Goal: Obtain resource: Download file/media

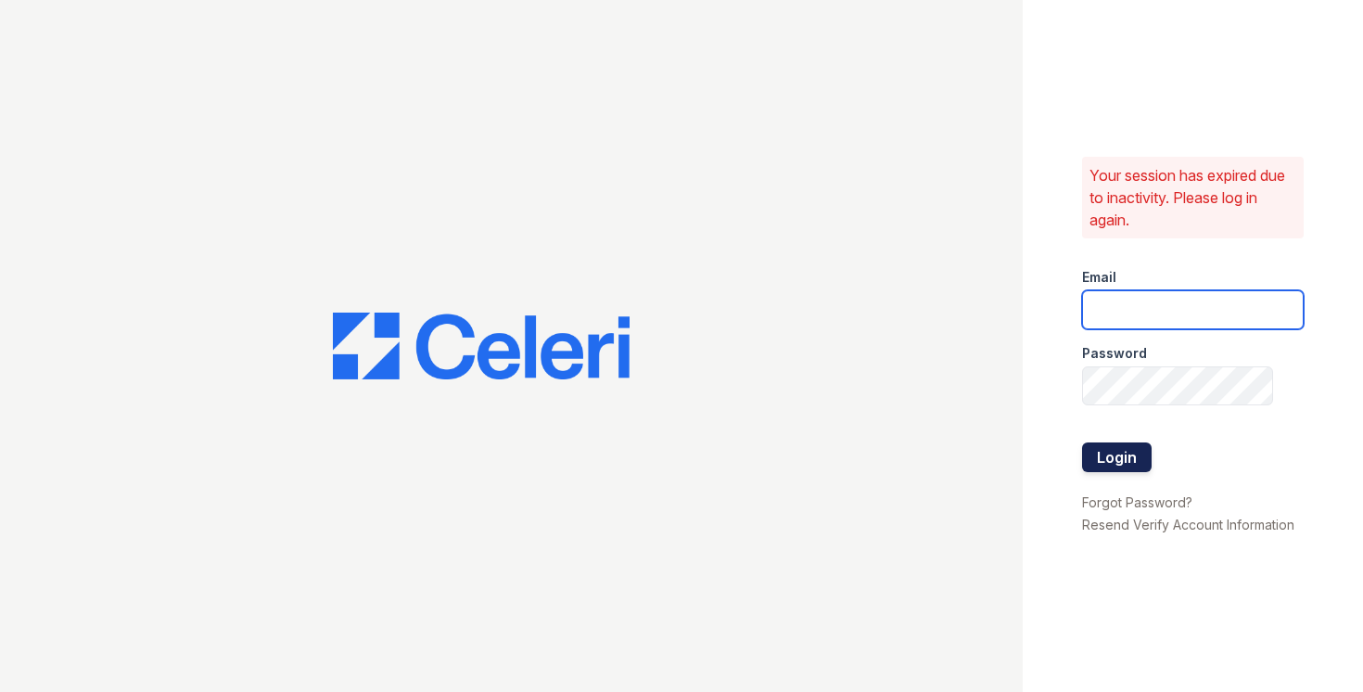
type input "astonpark@nmresidential.com"
click at [1108, 465] on button "Login" at bounding box center [1117, 457] width 70 height 30
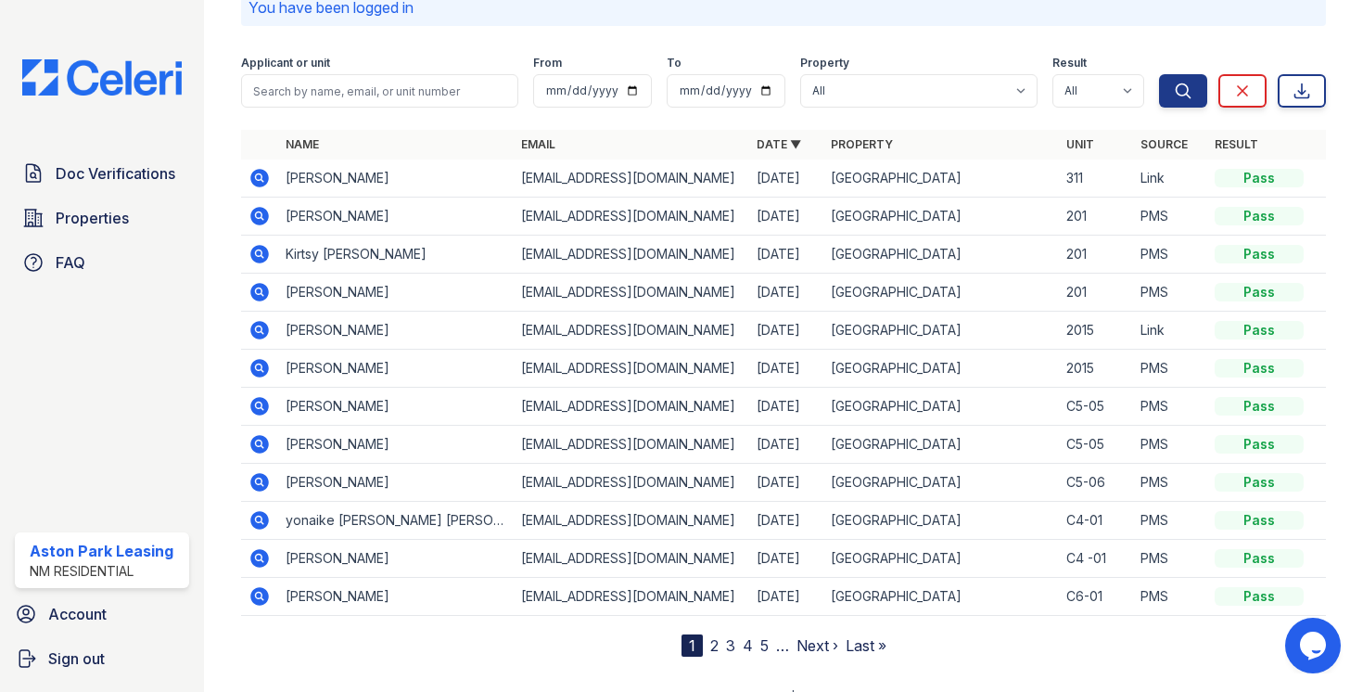
scroll to position [100, 0]
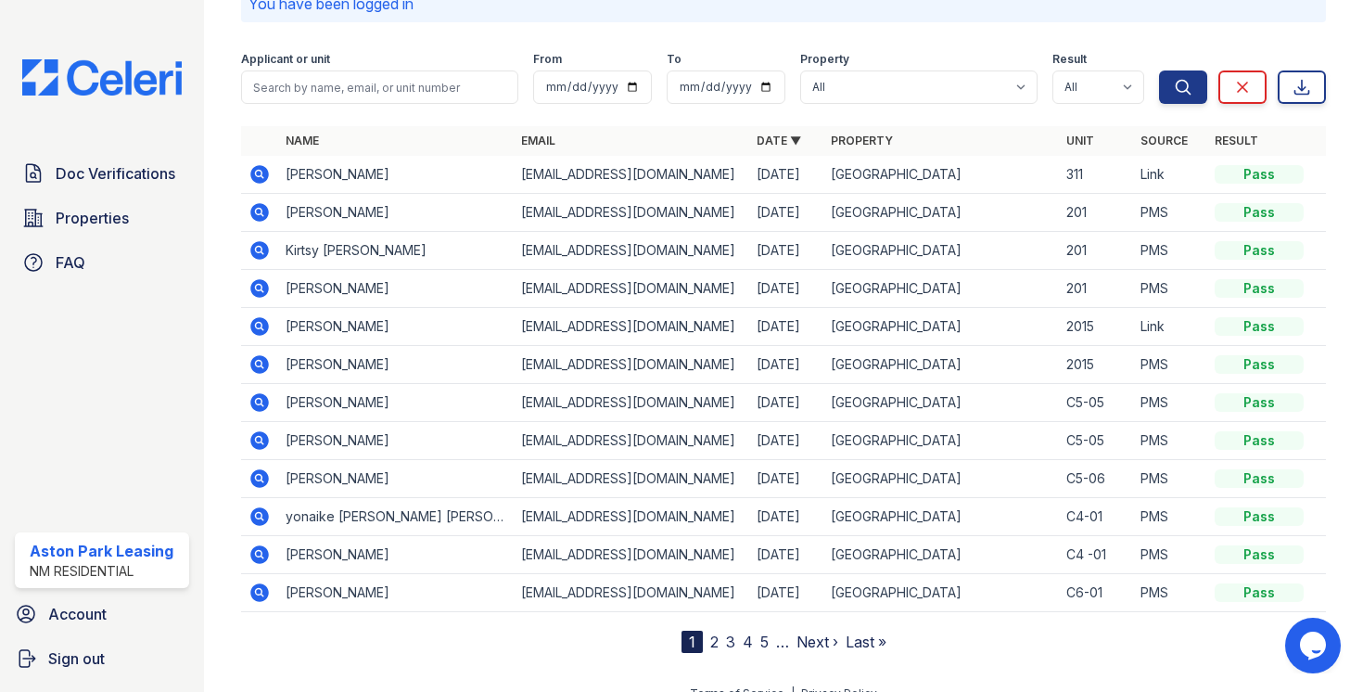
click at [263, 328] on icon at bounding box center [259, 326] width 19 height 19
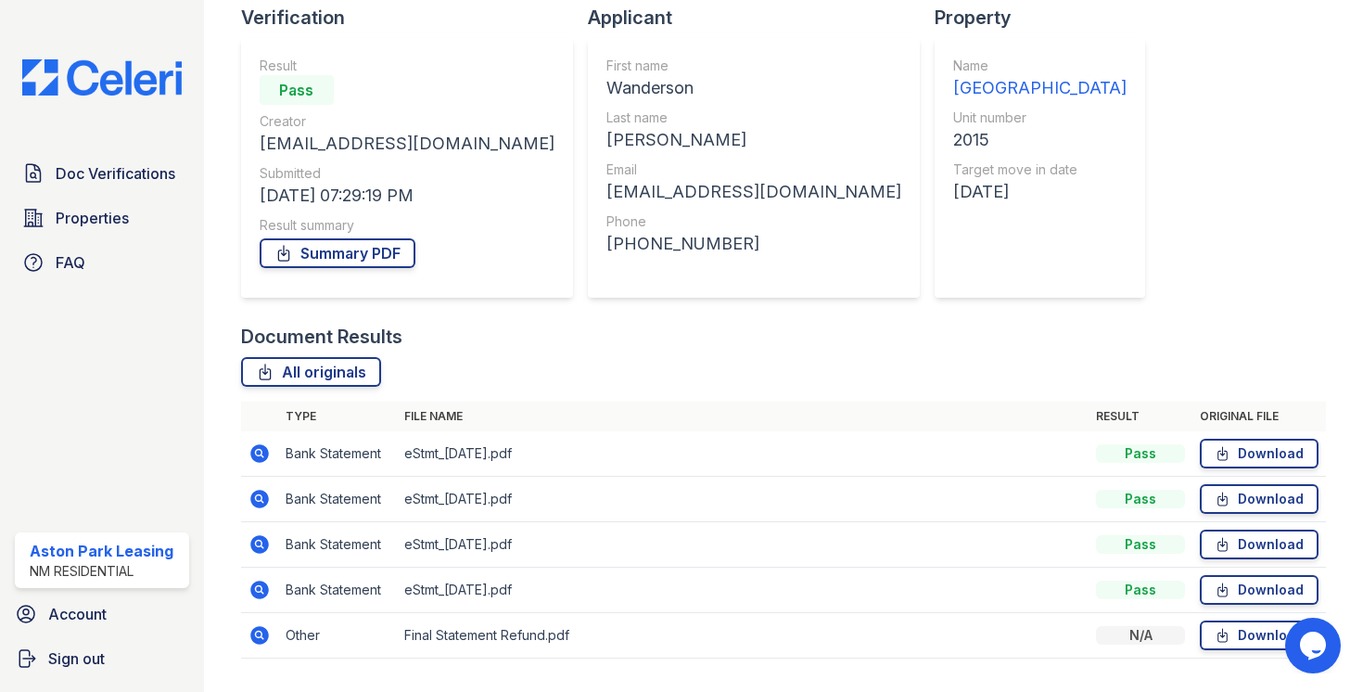
scroll to position [181, 0]
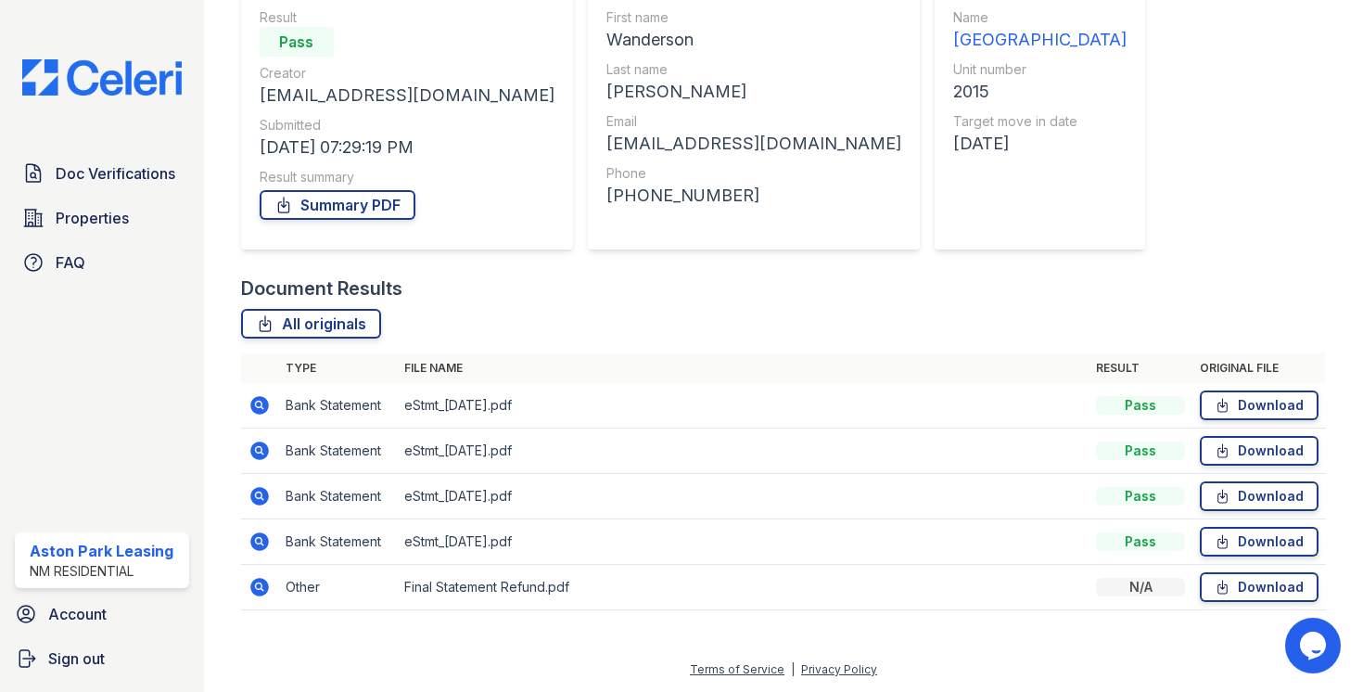
click at [259, 497] on icon at bounding box center [260, 496] width 22 height 22
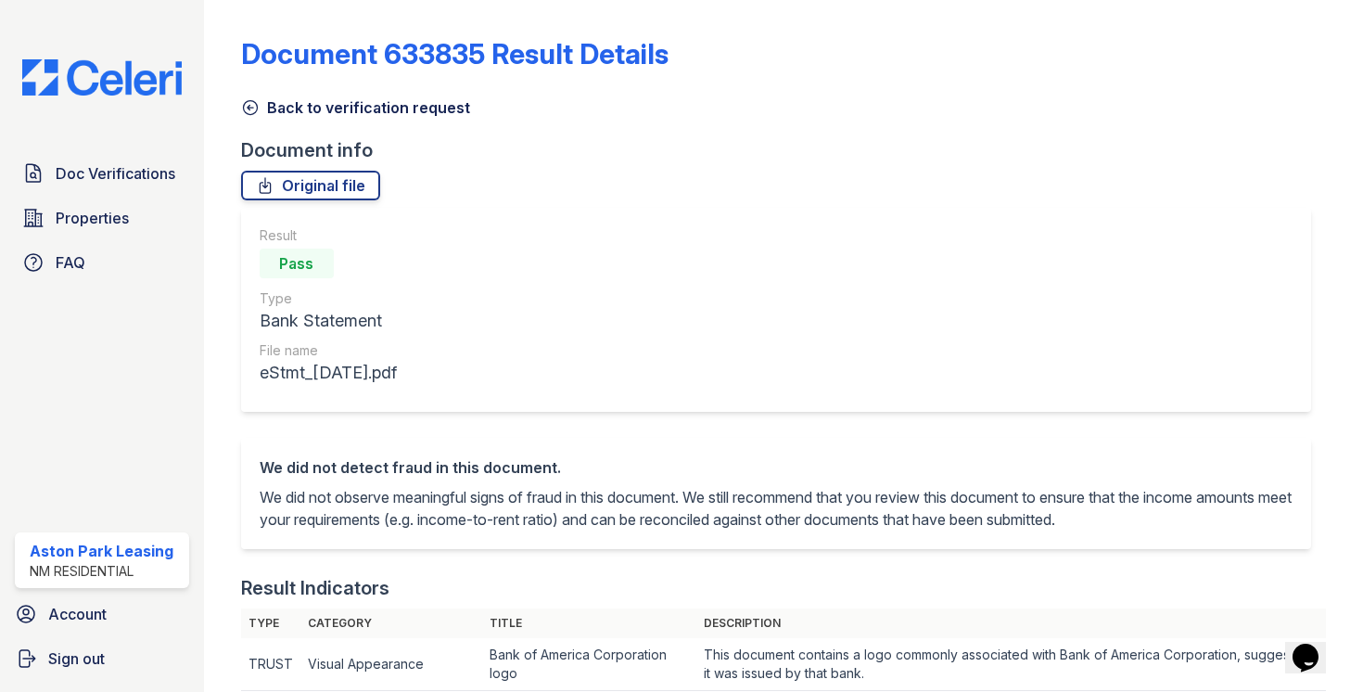
click at [261, 101] on link "Back to verification request" at bounding box center [355, 107] width 229 height 22
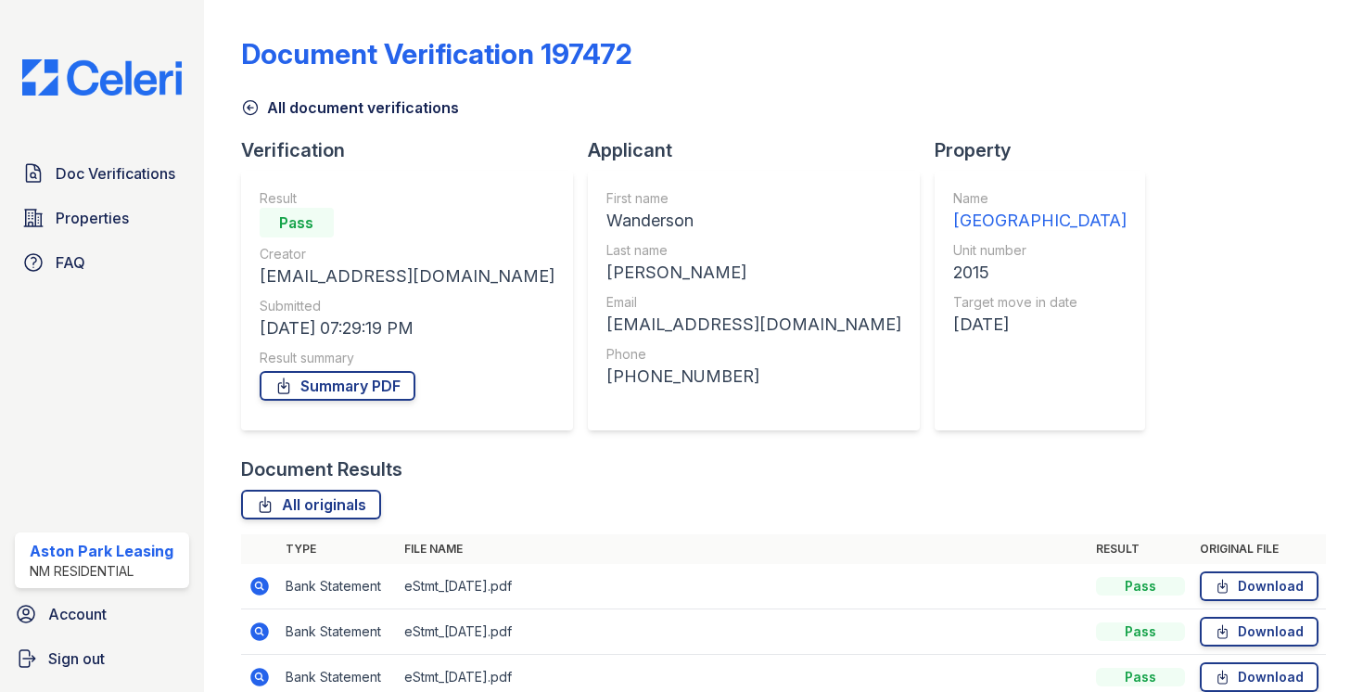
click at [254, 104] on icon at bounding box center [250, 107] width 19 height 19
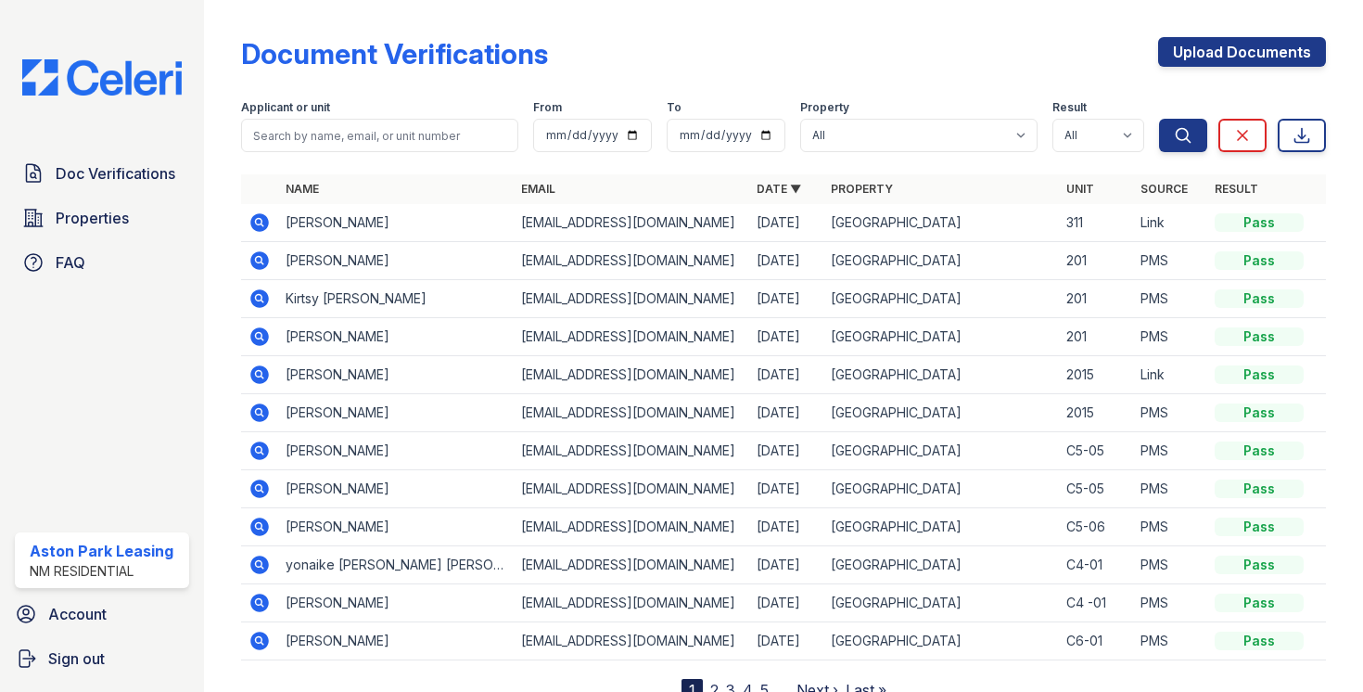
scroll to position [72, 0]
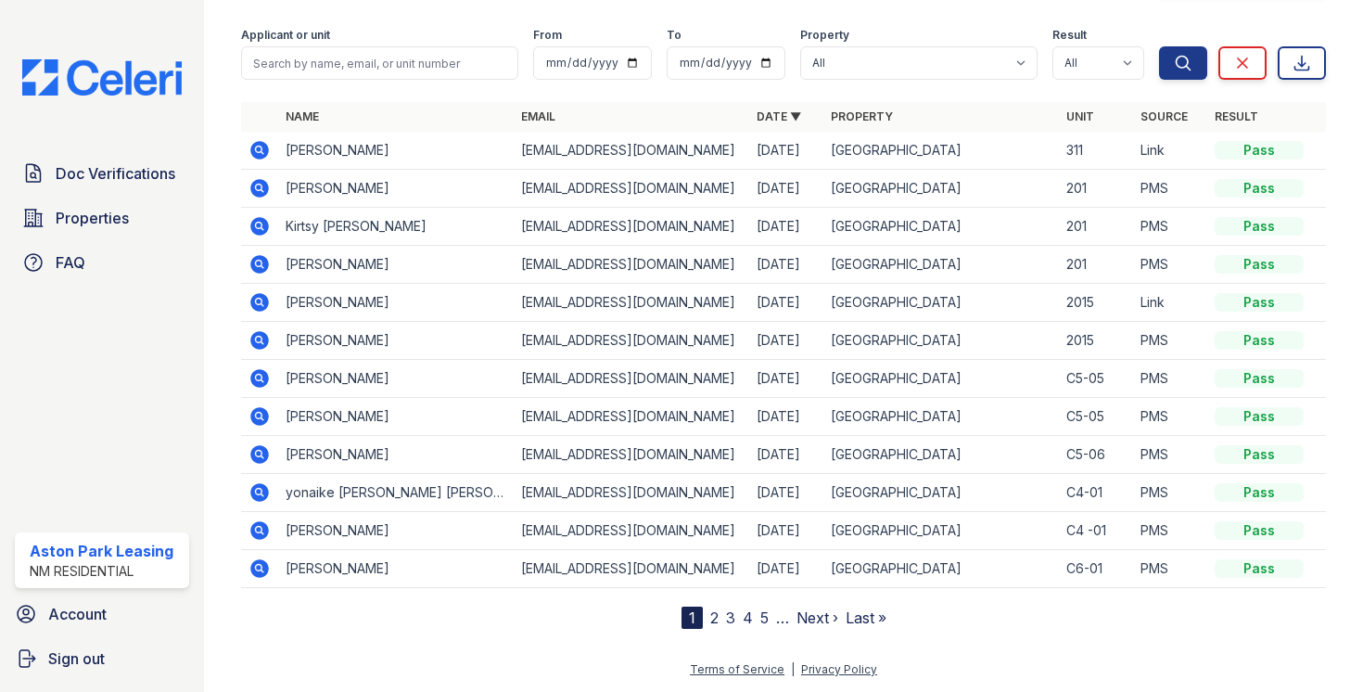
click at [262, 300] on icon at bounding box center [259, 302] width 19 height 19
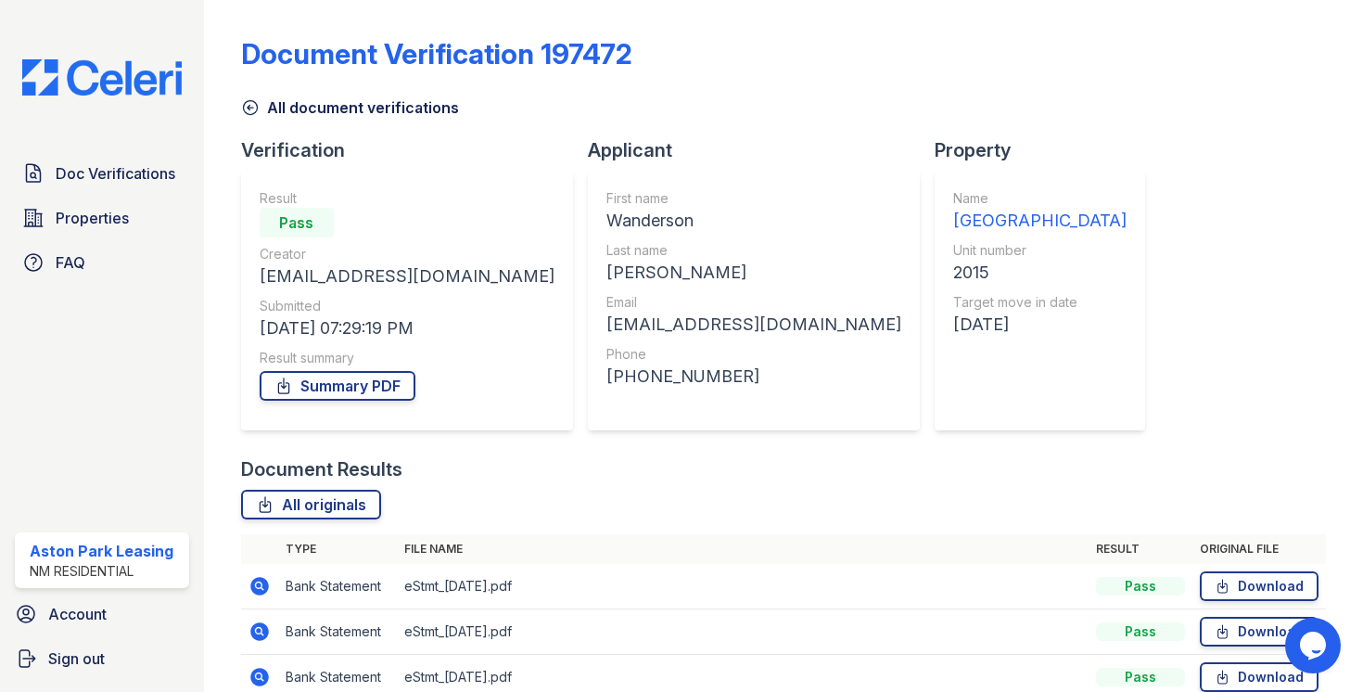
scroll to position [181, 0]
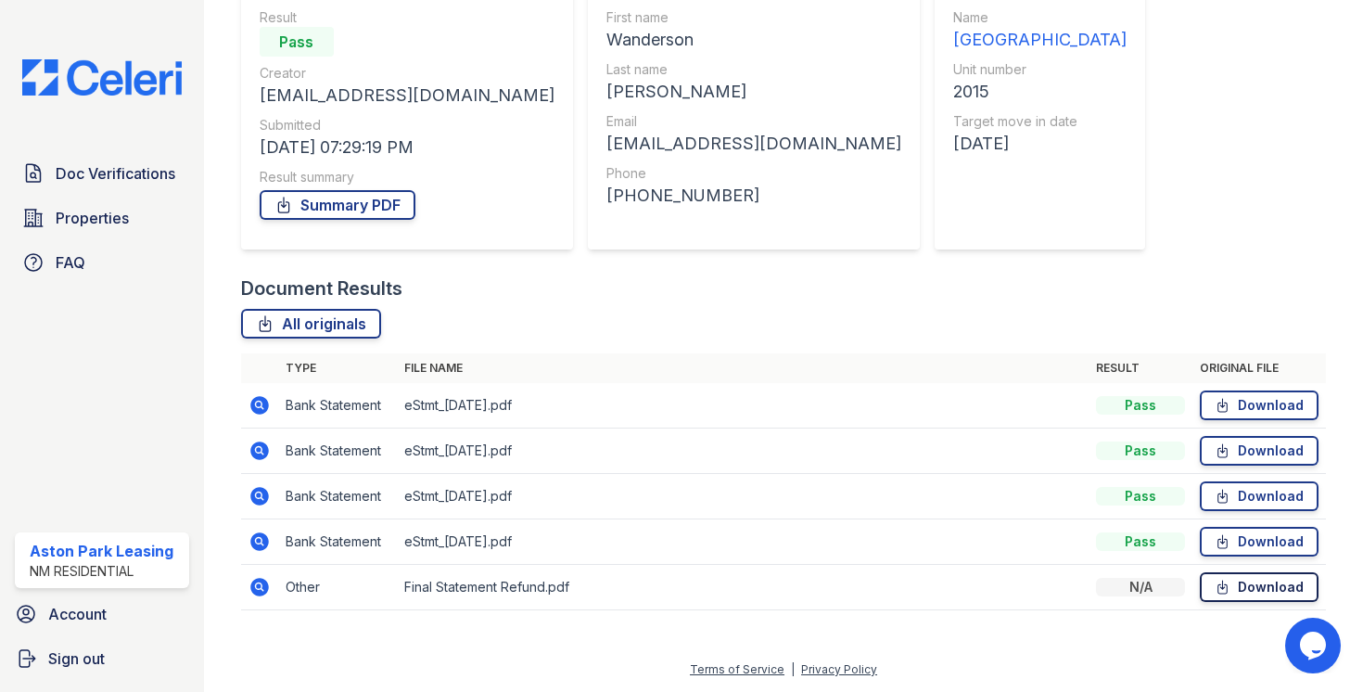
click at [1222, 584] on icon at bounding box center [1223, 587] width 16 height 19
click at [259, 543] on icon at bounding box center [260, 541] width 22 height 22
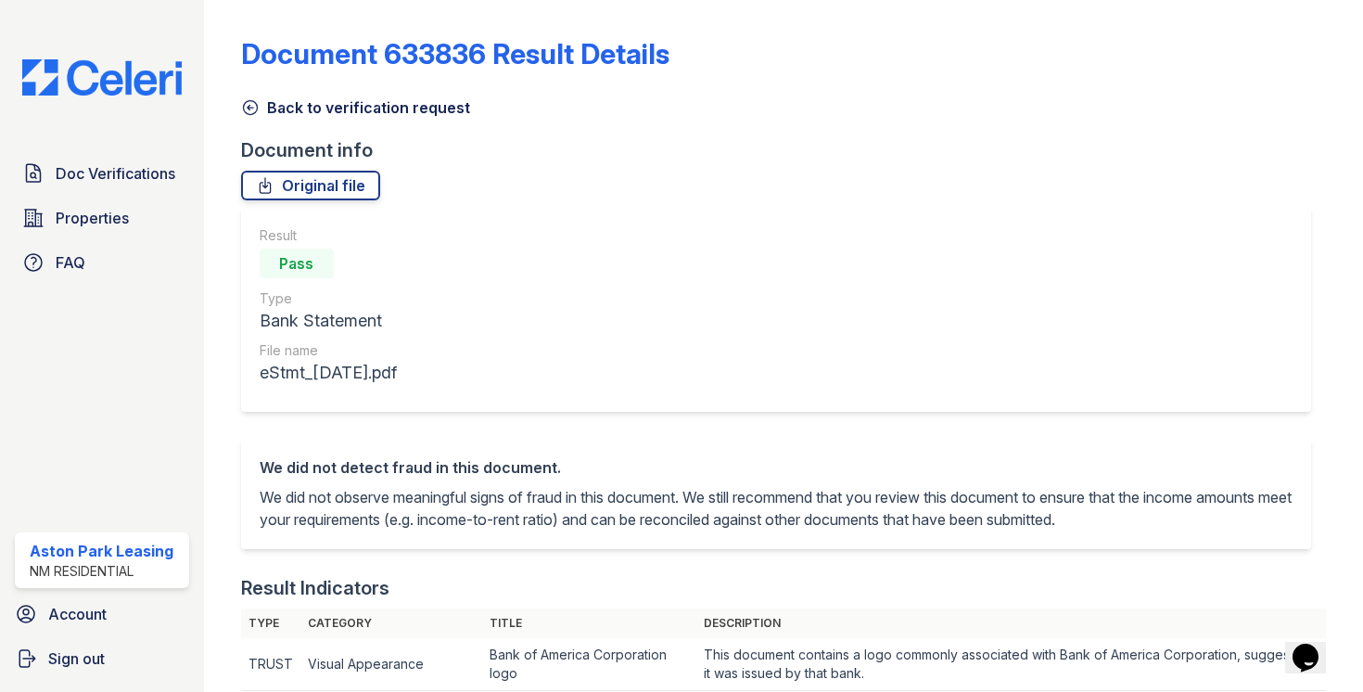
click at [255, 103] on icon at bounding box center [250, 108] width 14 height 14
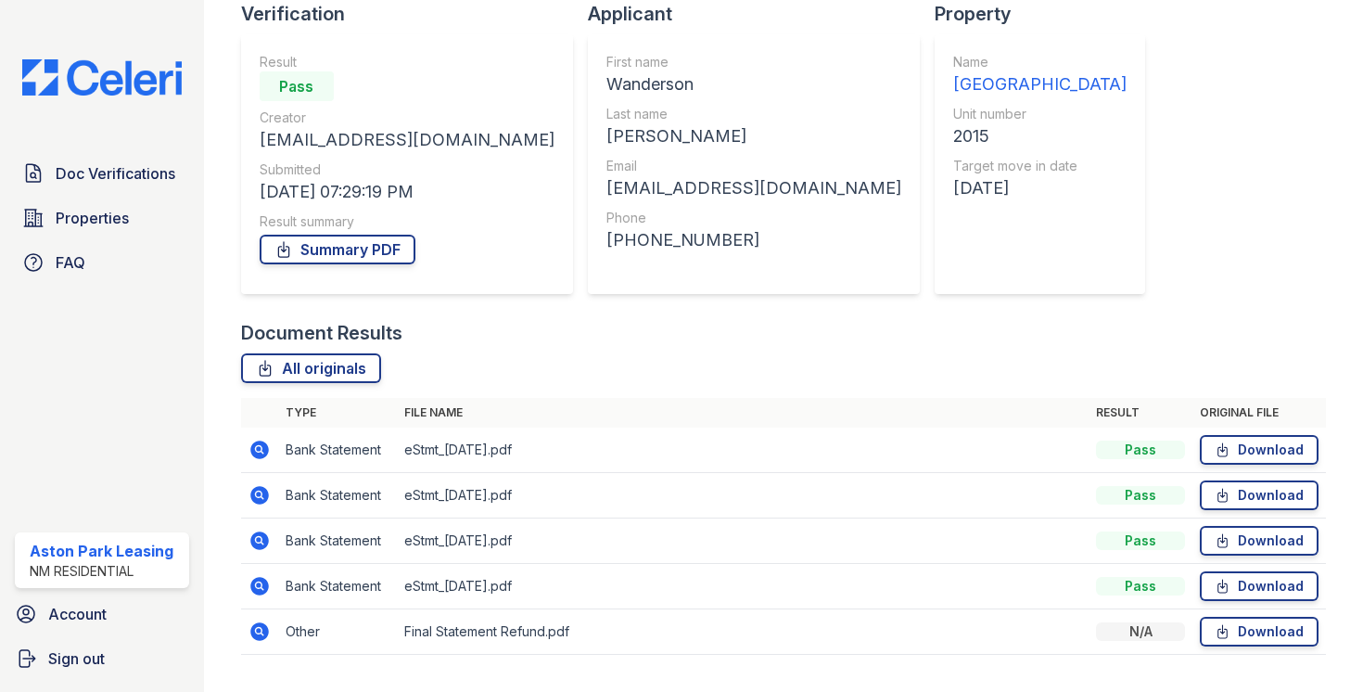
scroll to position [181, 0]
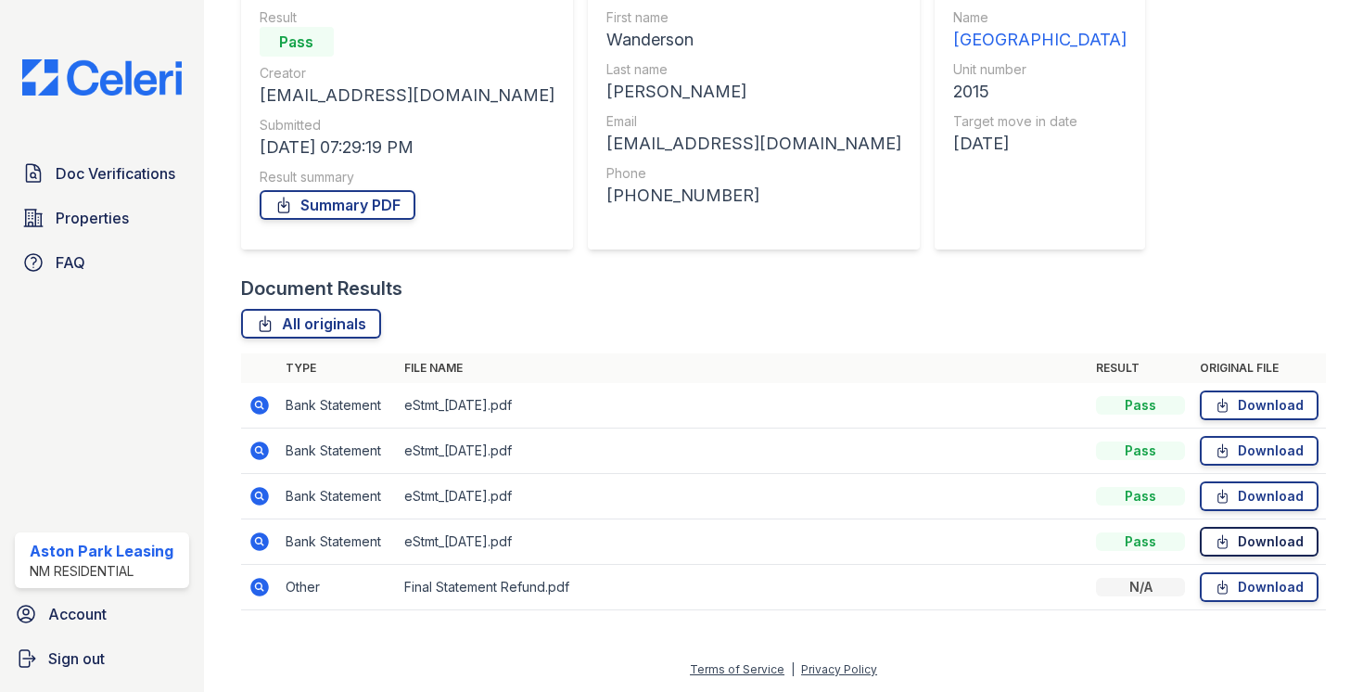
click at [1253, 544] on link "Download" at bounding box center [1259, 542] width 119 height 30
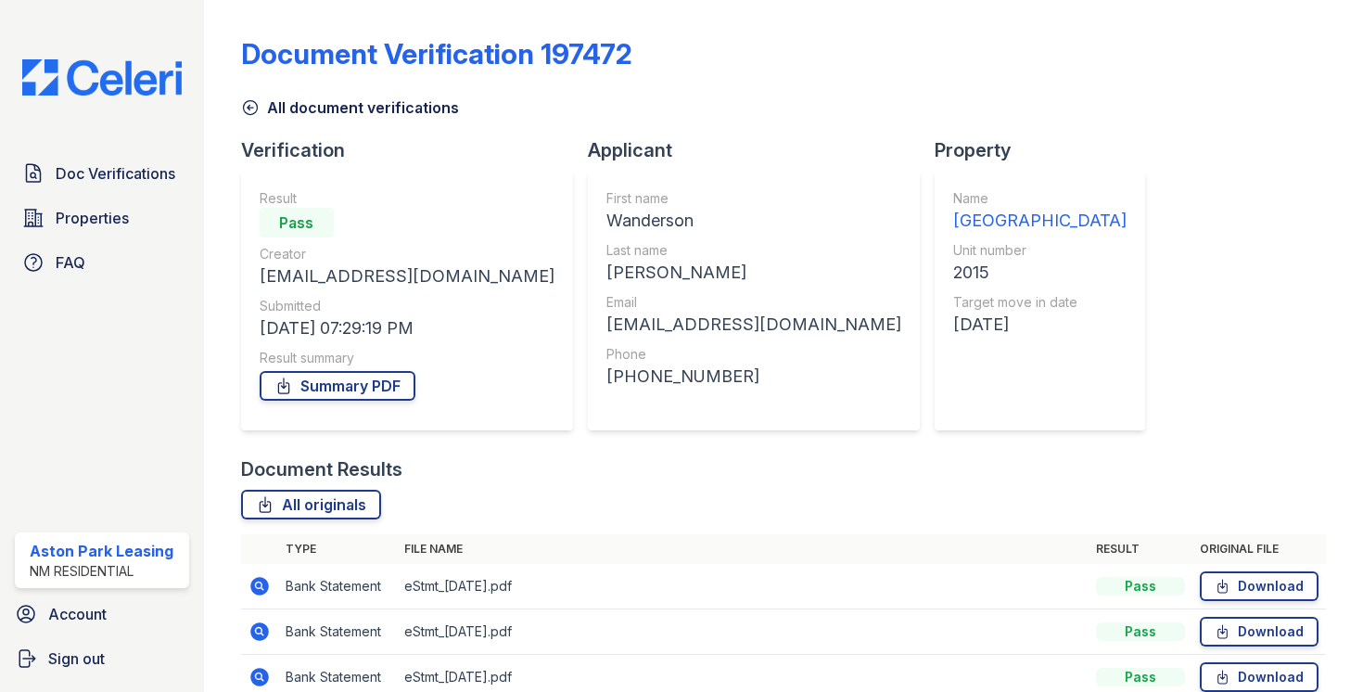
click at [244, 101] on icon at bounding box center [250, 107] width 19 height 19
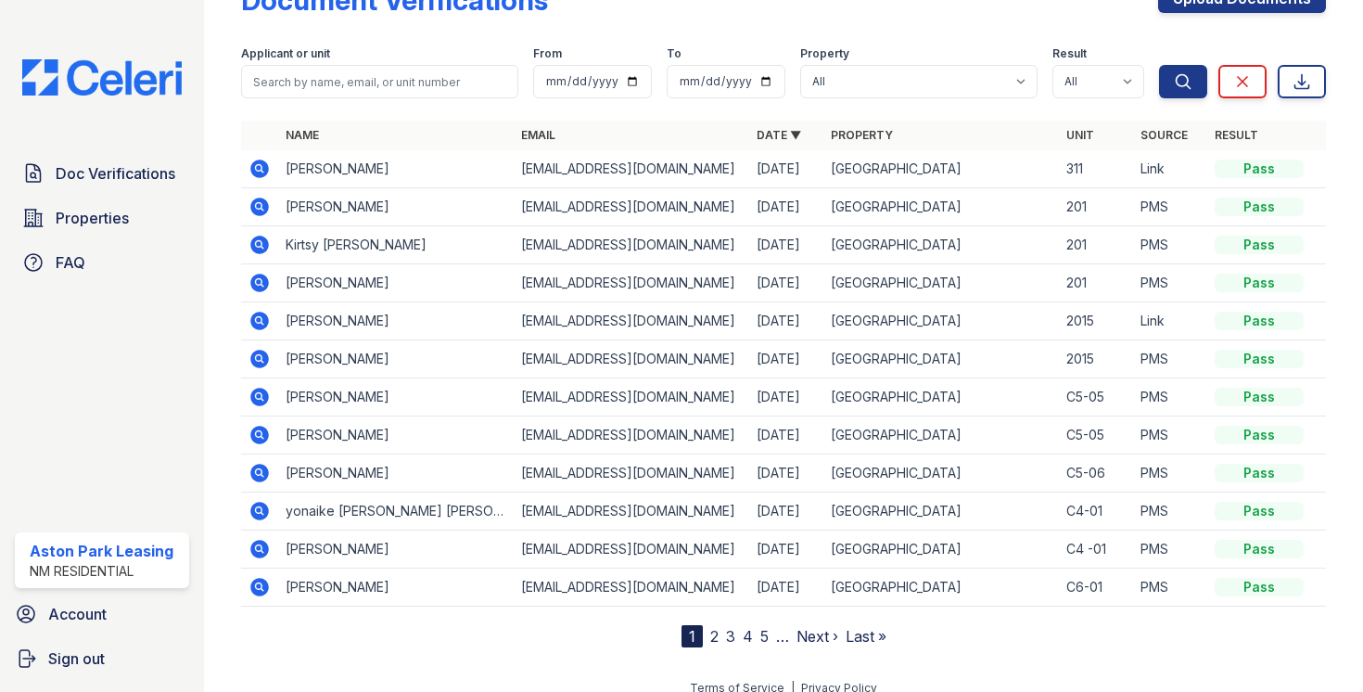
scroll to position [59, 0]
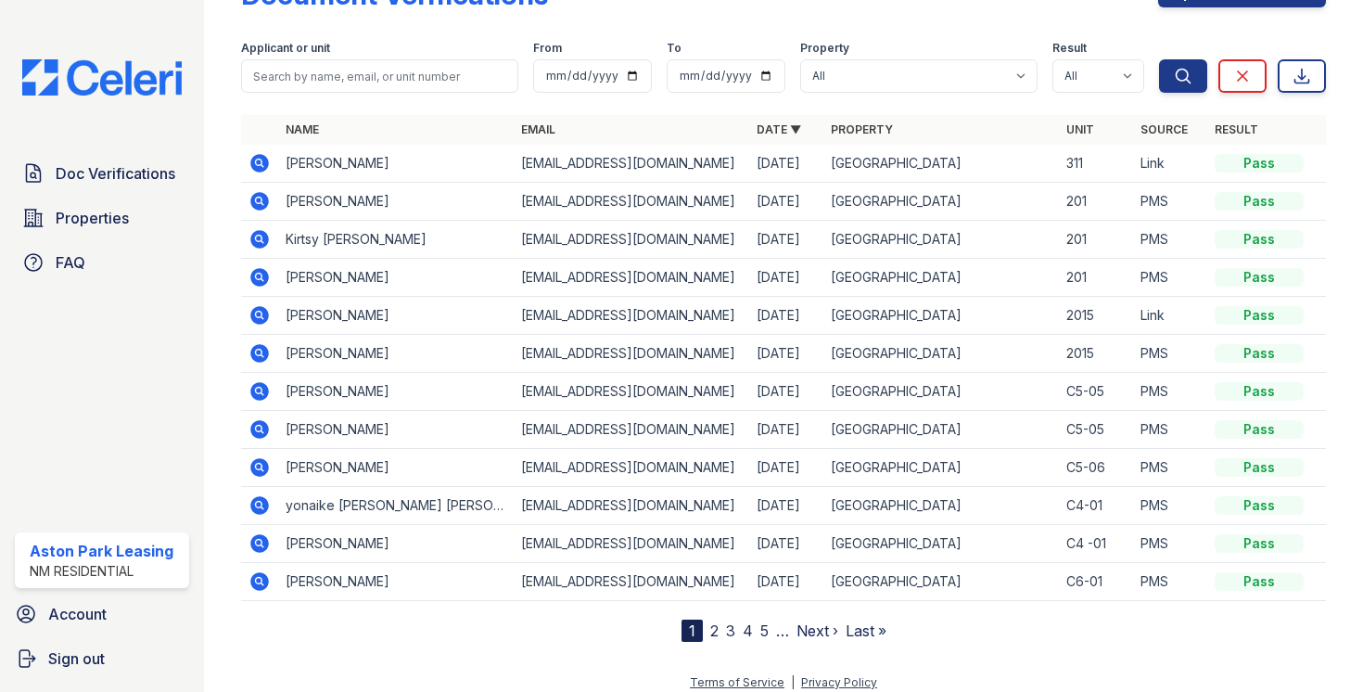
click at [261, 276] on icon at bounding box center [260, 277] width 22 height 22
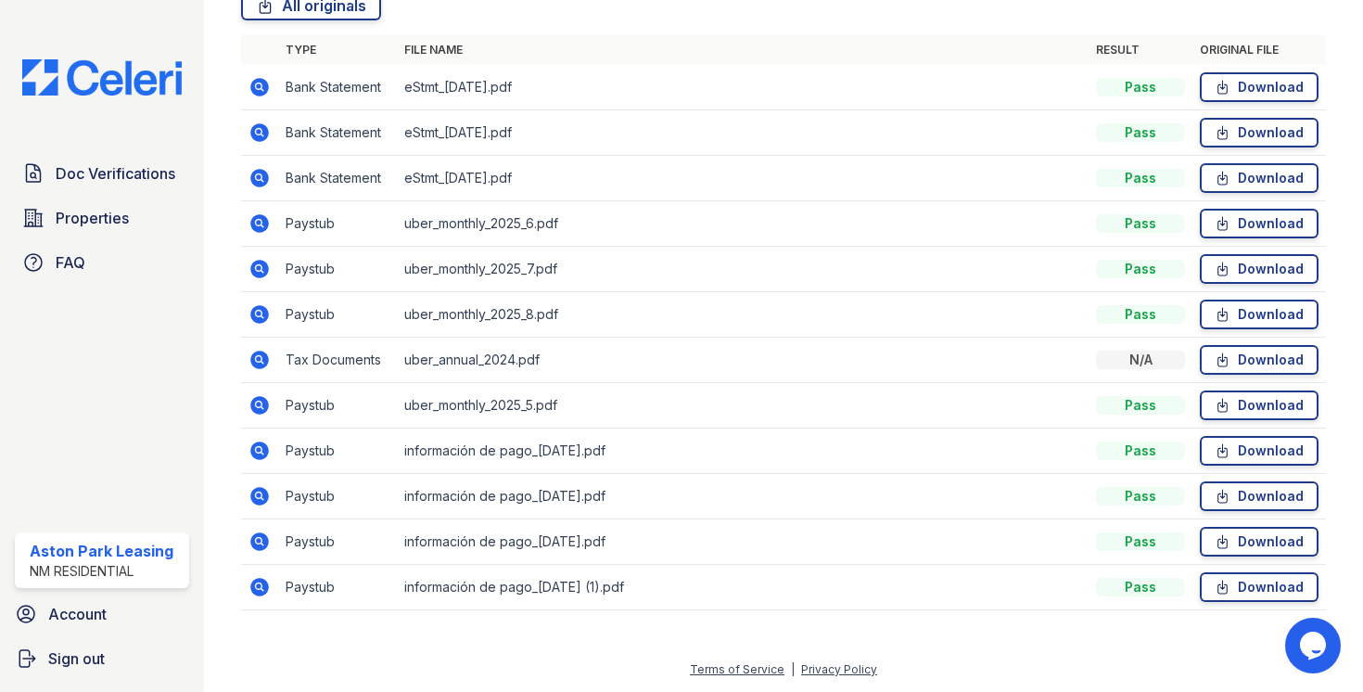
scroll to position [498, 0]
click at [1247, 404] on link "Download" at bounding box center [1259, 406] width 119 height 30
click at [1237, 594] on link "Download" at bounding box center [1259, 587] width 119 height 30
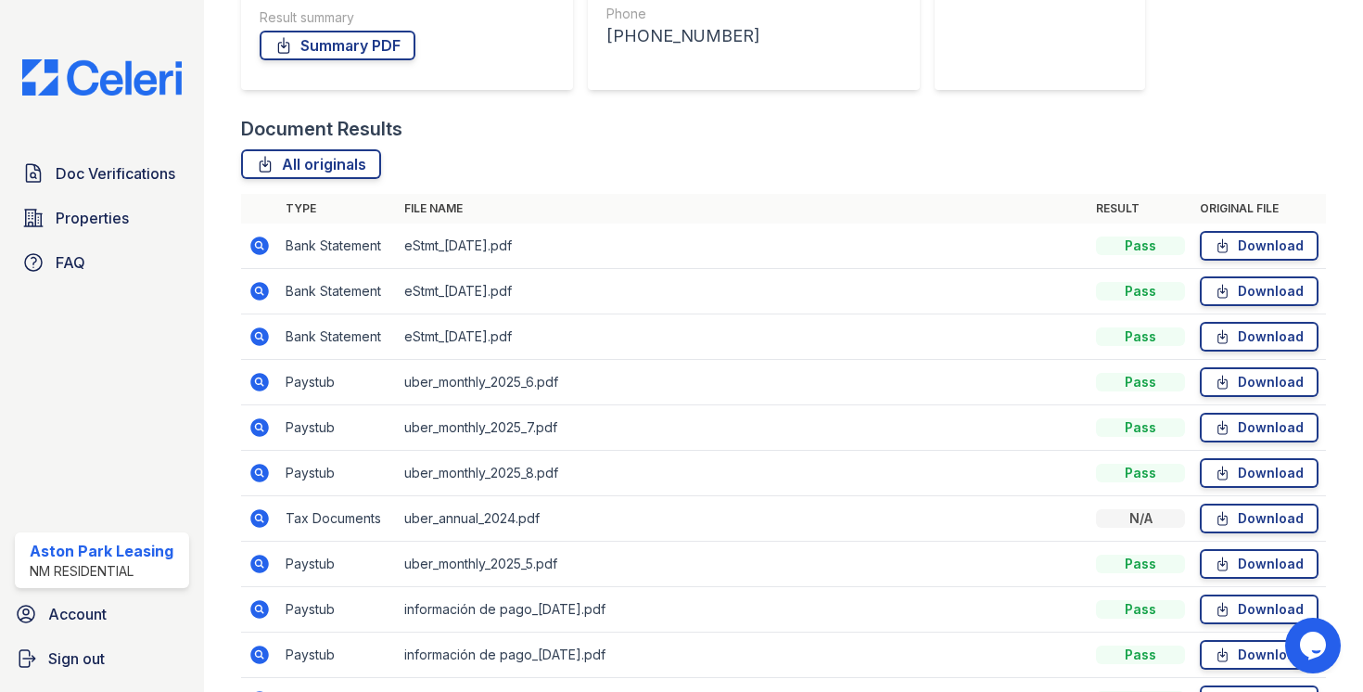
scroll to position [344, 0]
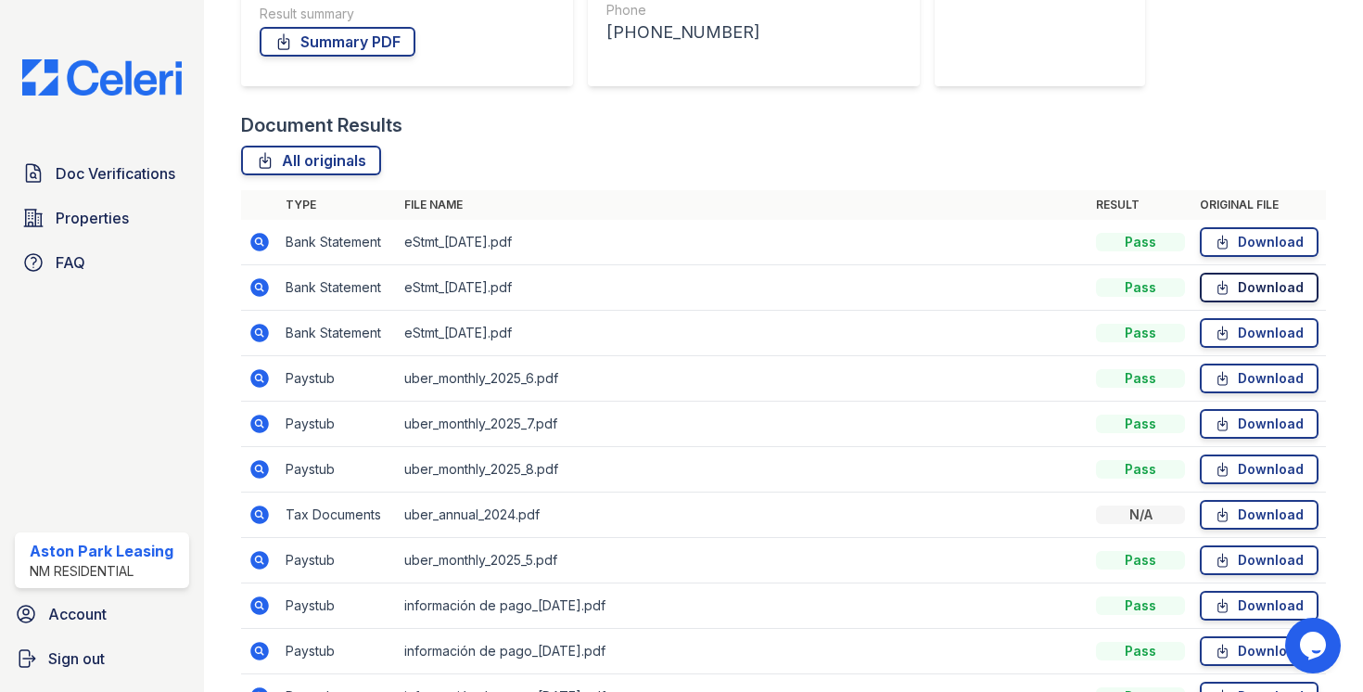
click at [1283, 287] on link "Download" at bounding box center [1259, 288] width 119 height 30
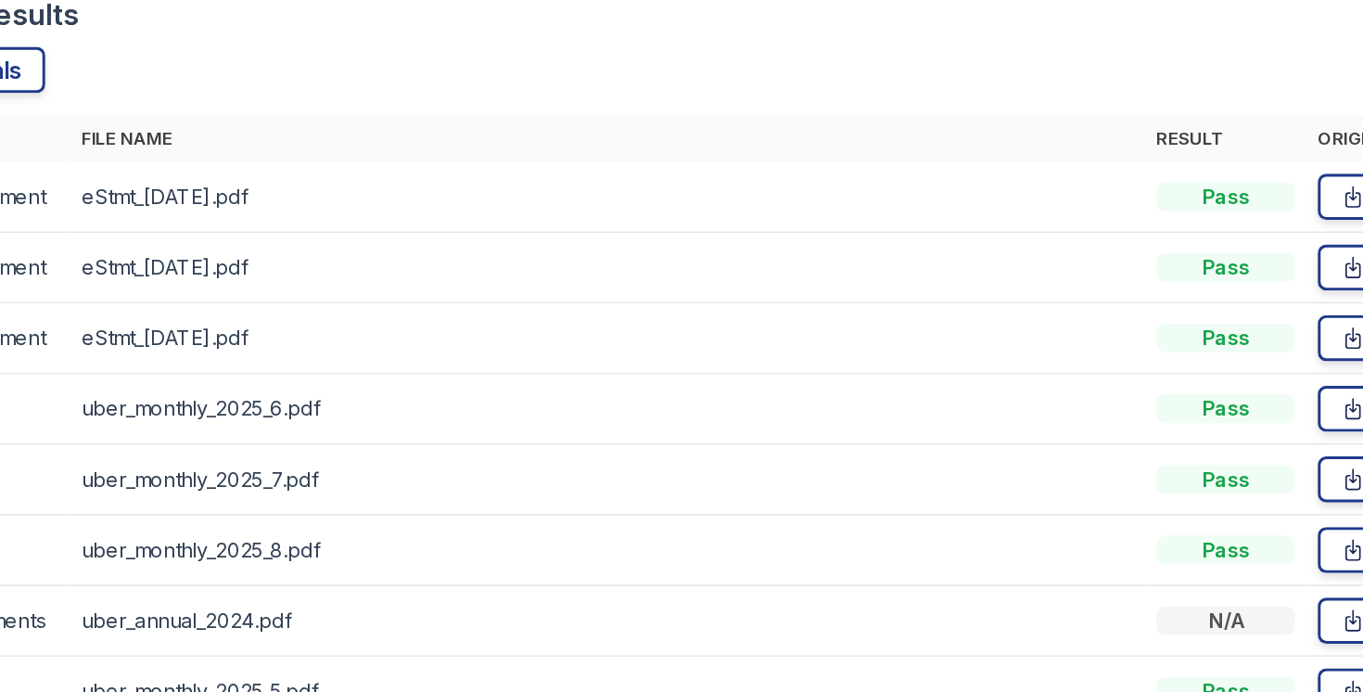
scroll to position [0, 0]
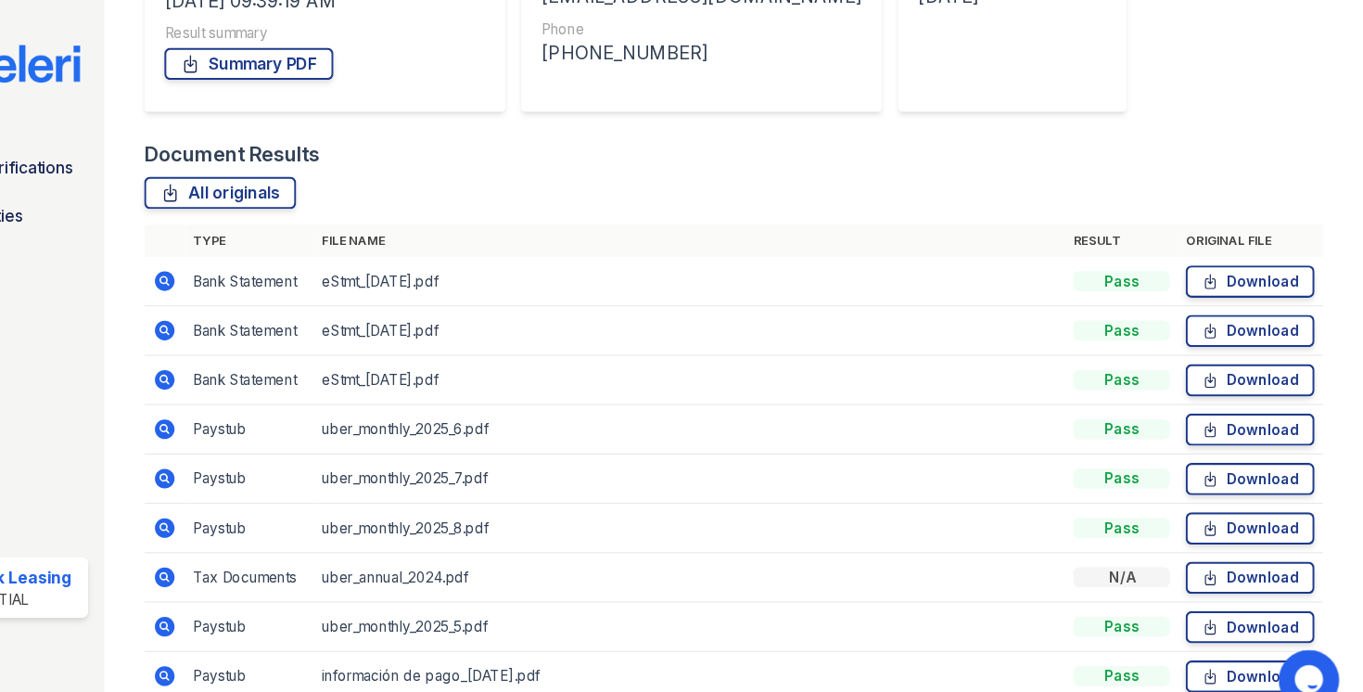
click at [503, 446] on td "uber_monthly_2025_7.pdf" at bounding box center [743, 460] width 692 height 45
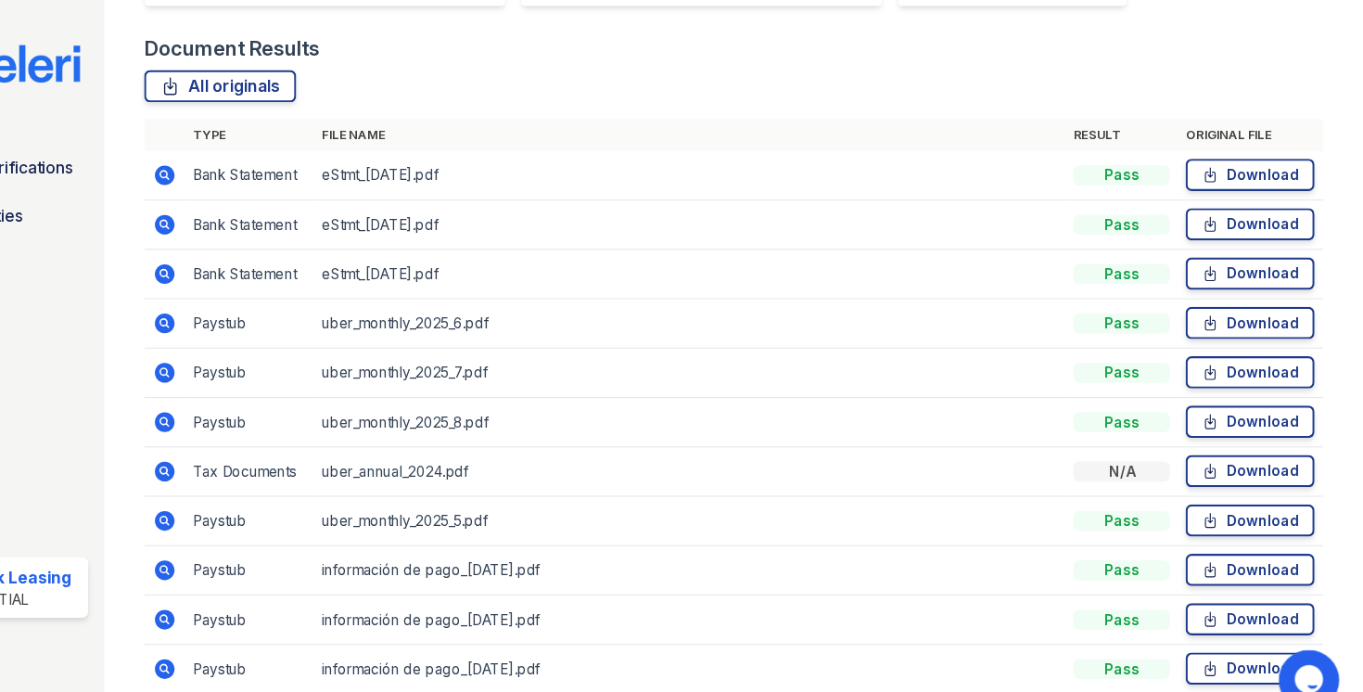
scroll to position [410, 0]
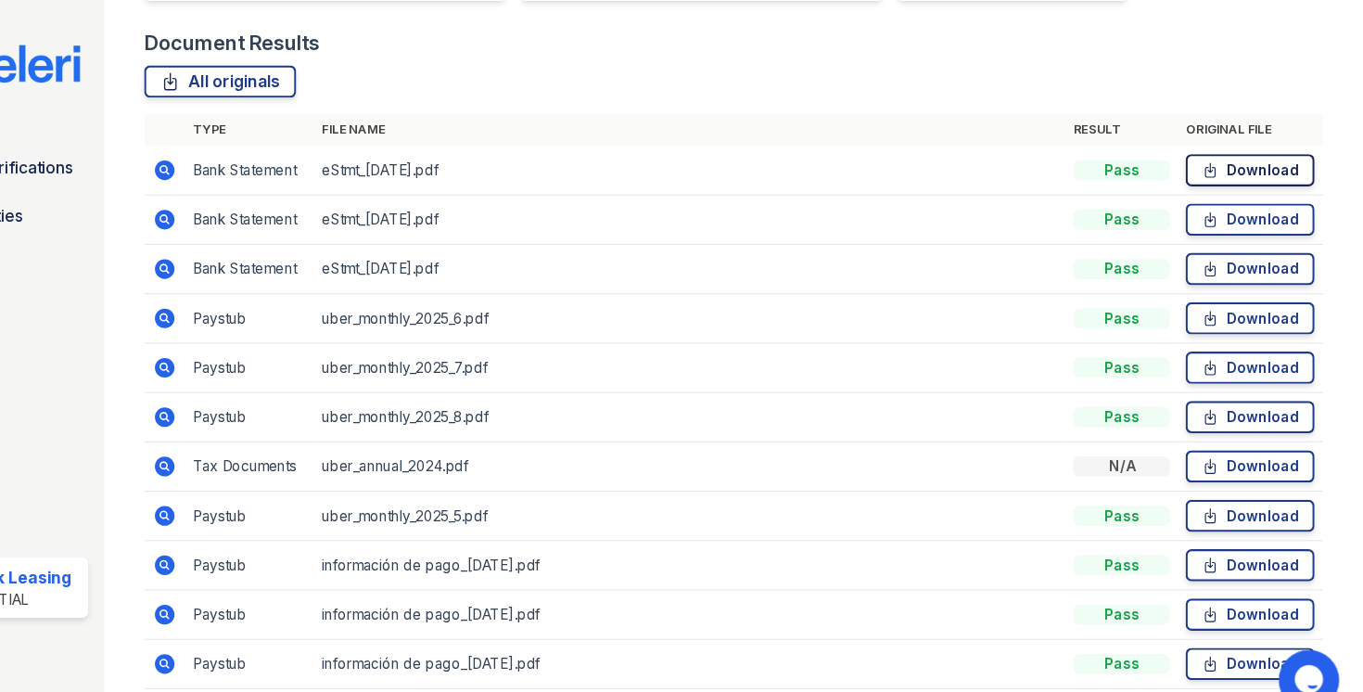
click at [1236, 183] on link "Download" at bounding box center [1259, 176] width 119 height 30
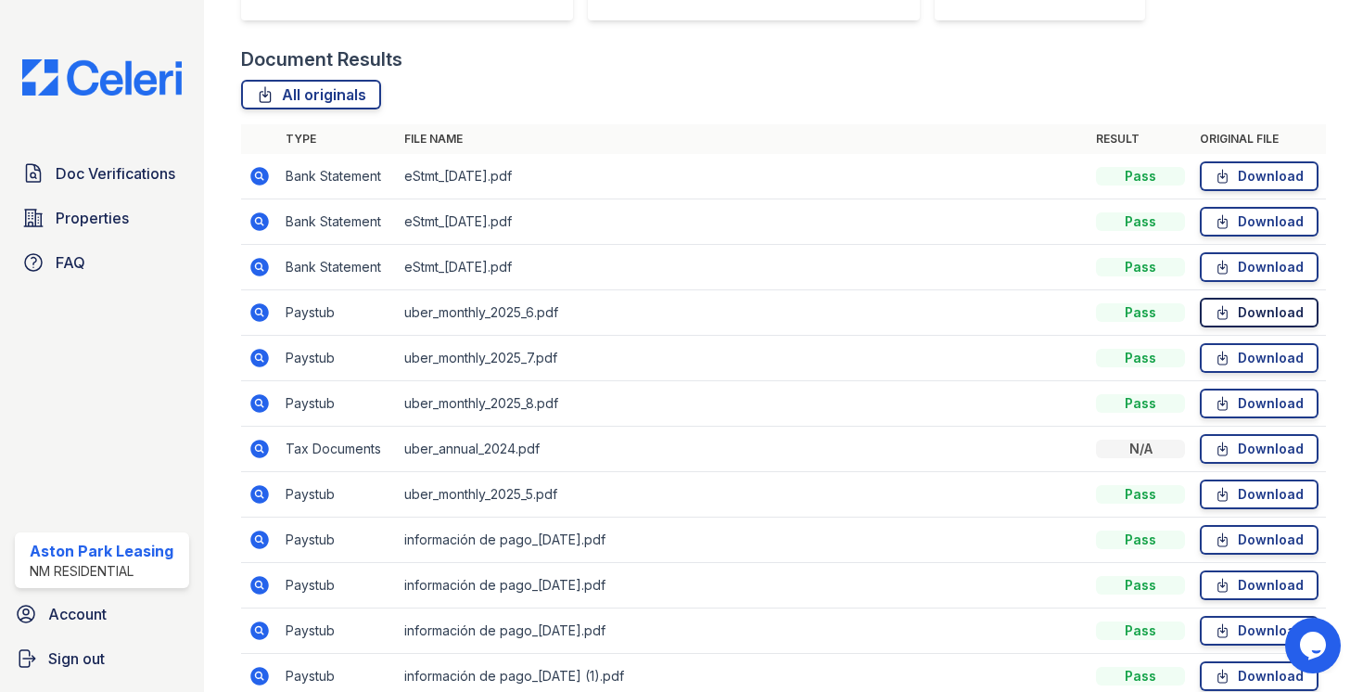
click at [1223, 321] on icon at bounding box center [1223, 312] width 16 height 19
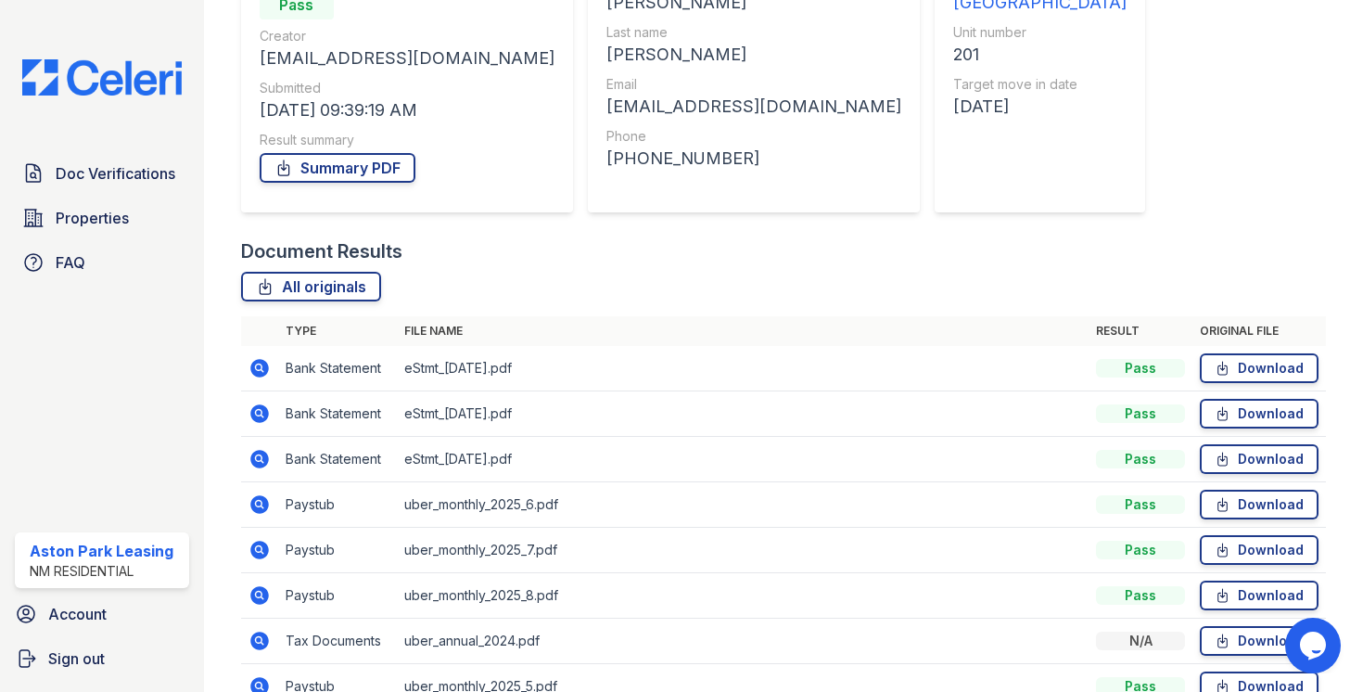
scroll to position [499, 0]
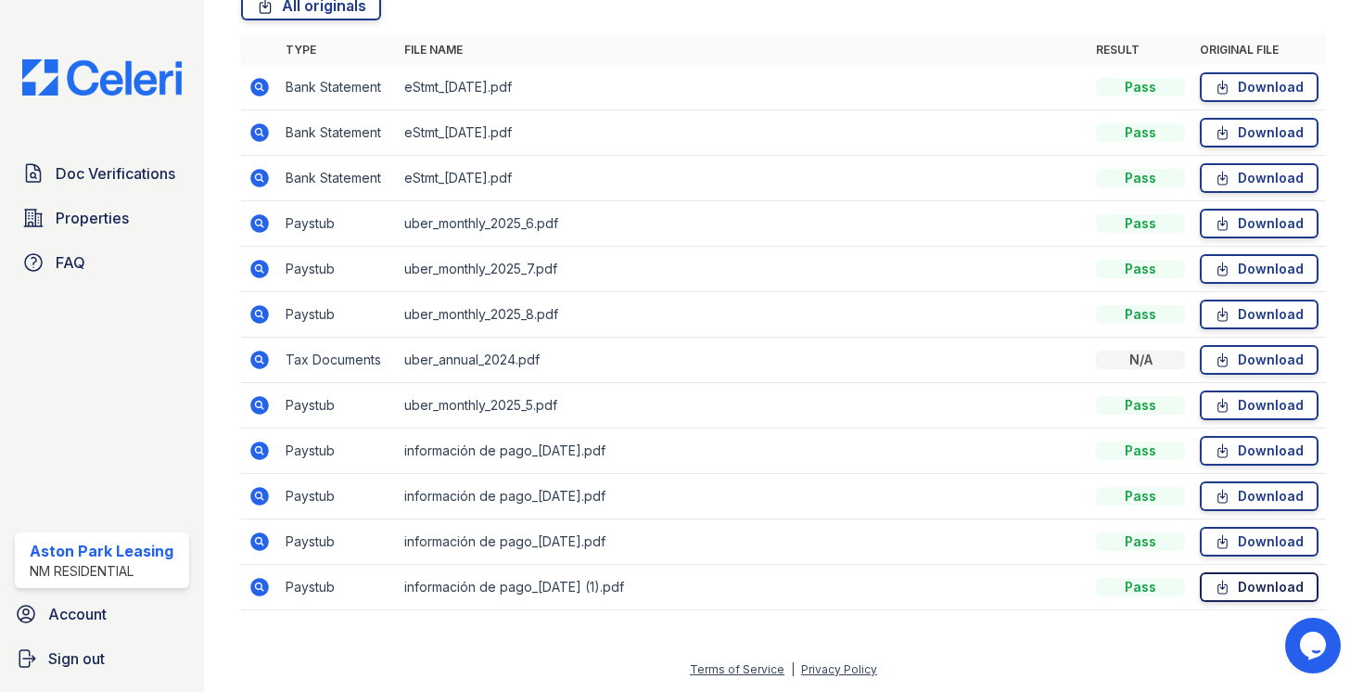
click at [1236, 582] on link "Download" at bounding box center [1259, 587] width 119 height 30
click at [1249, 547] on link "Download" at bounding box center [1259, 542] width 119 height 30
click at [1233, 307] on link "Download" at bounding box center [1259, 315] width 119 height 30
click at [1238, 221] on link "Download" at bounding box center [1259, 224] width 119 height 30
click at [1245, 275] on link "Download" at bounding box center [1259, 269] width 119 height 30
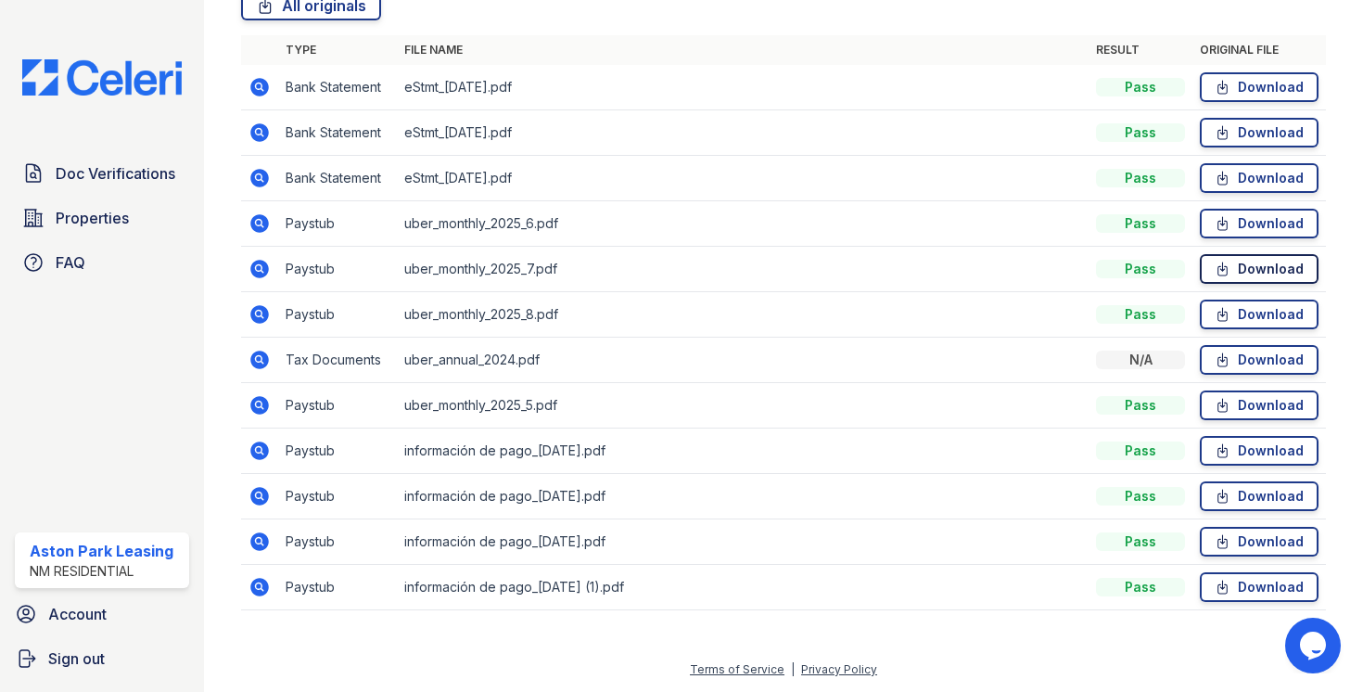
click at [1247, 272] on link "Download" at bounding box center [1259, 269] width 119 height 30
click at [1253, 407] on link "Download" at bounding box center [1259, 405] width 119 height 30
click at [1227, 369] on link "Download" at bounding box center [1259, 360] width 119 height 30
click at [1267, 359] on link "Download" at bounding box center [1259, 360] width 119 height 30
click at [1256, 451] on link "Download" at bounding box center [1259, 451] width 119 height 30
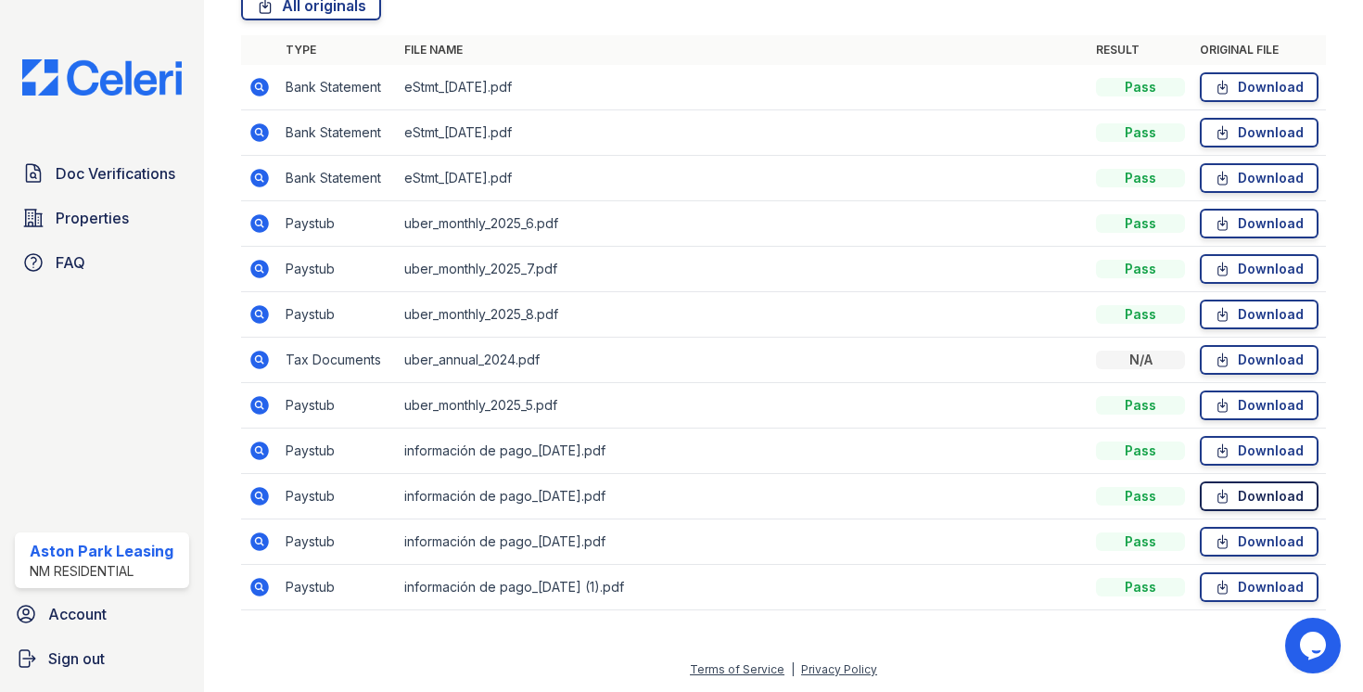
click at [1261, 501] on link "Download" at bounding box center [1259, 496] width 119 height 30
click at [1262, 546] on link "Download" at bounding box center [1259, 542] width 119 height 30
click at [1251, 599] on link "Download" at bounding box center [1259, 587] width 119 height 30
click at [1279, 87] on link "Download" at bounding box center [1259, 87] width 119 height 30
click at [1274, 138] on link "Download" at bounding box center [1259, 133] width 119 height 30
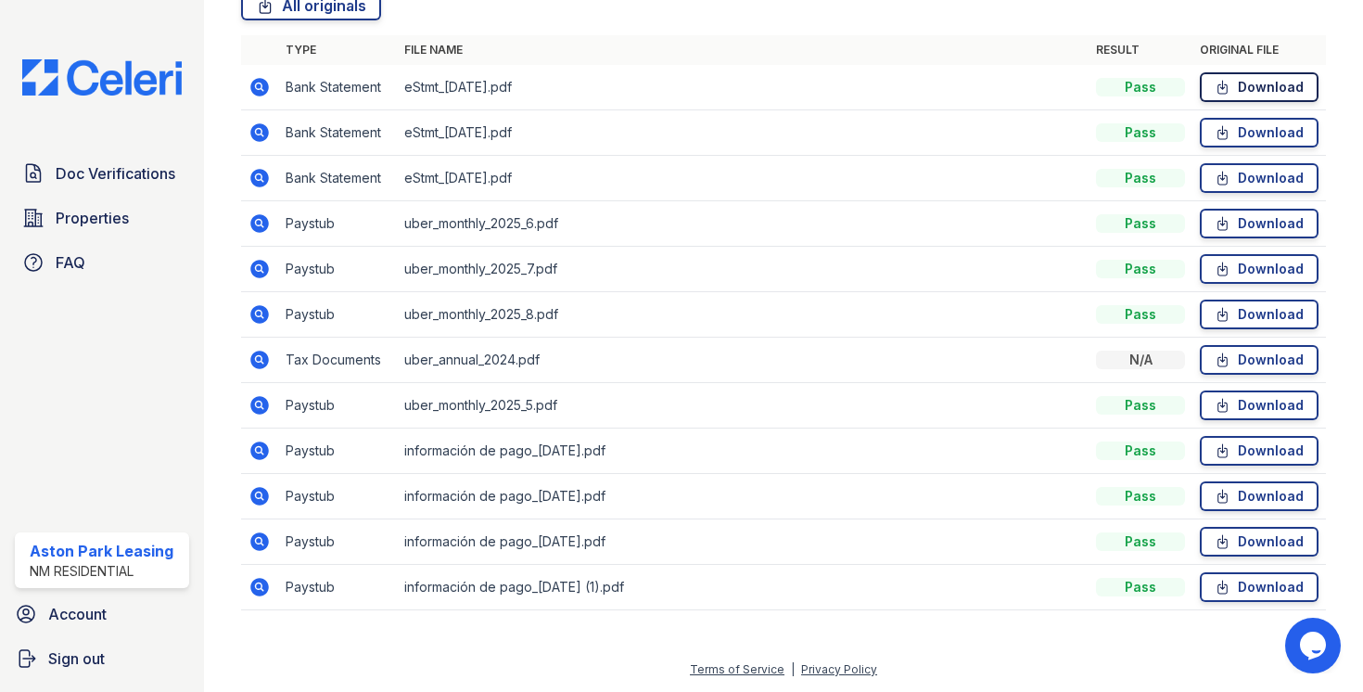
click at [1262, 87] on link "Download" at bounding box center [1259, 87] width 119 height 30
click at [1243, 450] on link "Download" at bounding box center [1259, 451] width 119 height 30
click at [1244, 580] on link "Download" at bounding box center [1259, 587] width 119 height 30
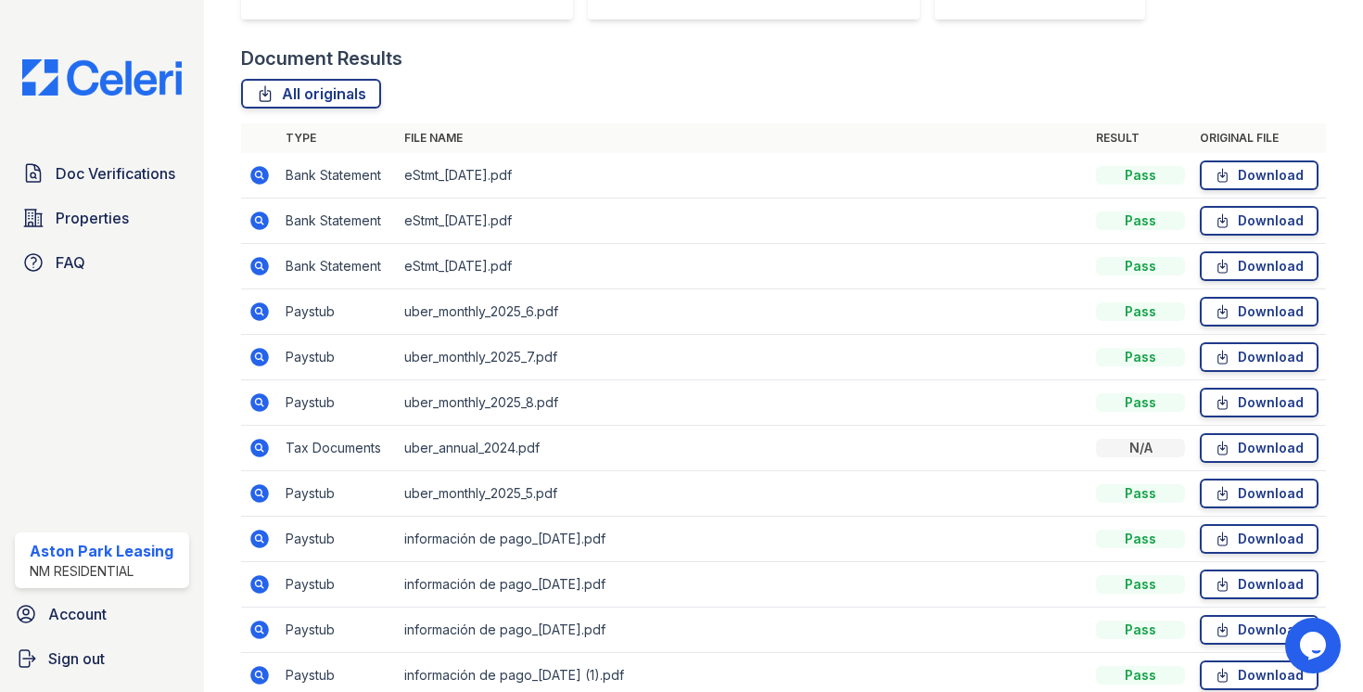
scroll to position [404, 0]
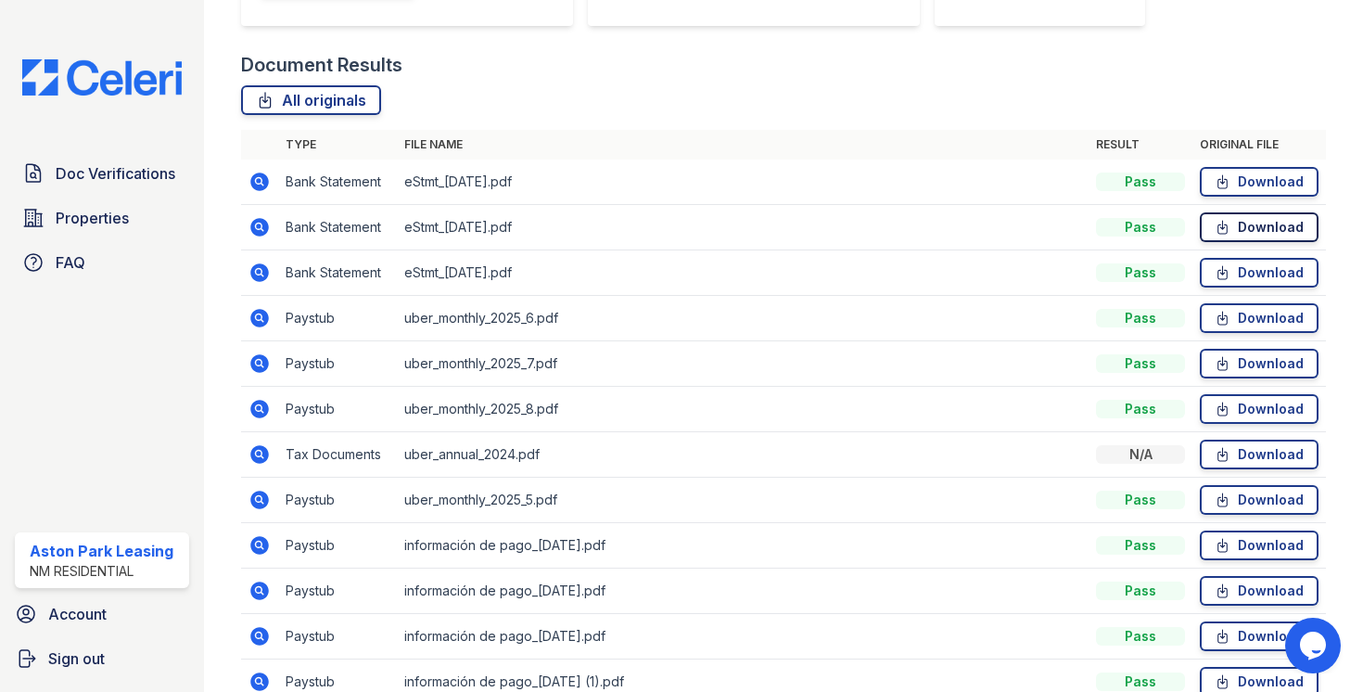
click at [1268, 232] on link "Download" at bounding box center [1259, 227] width 119 height 30
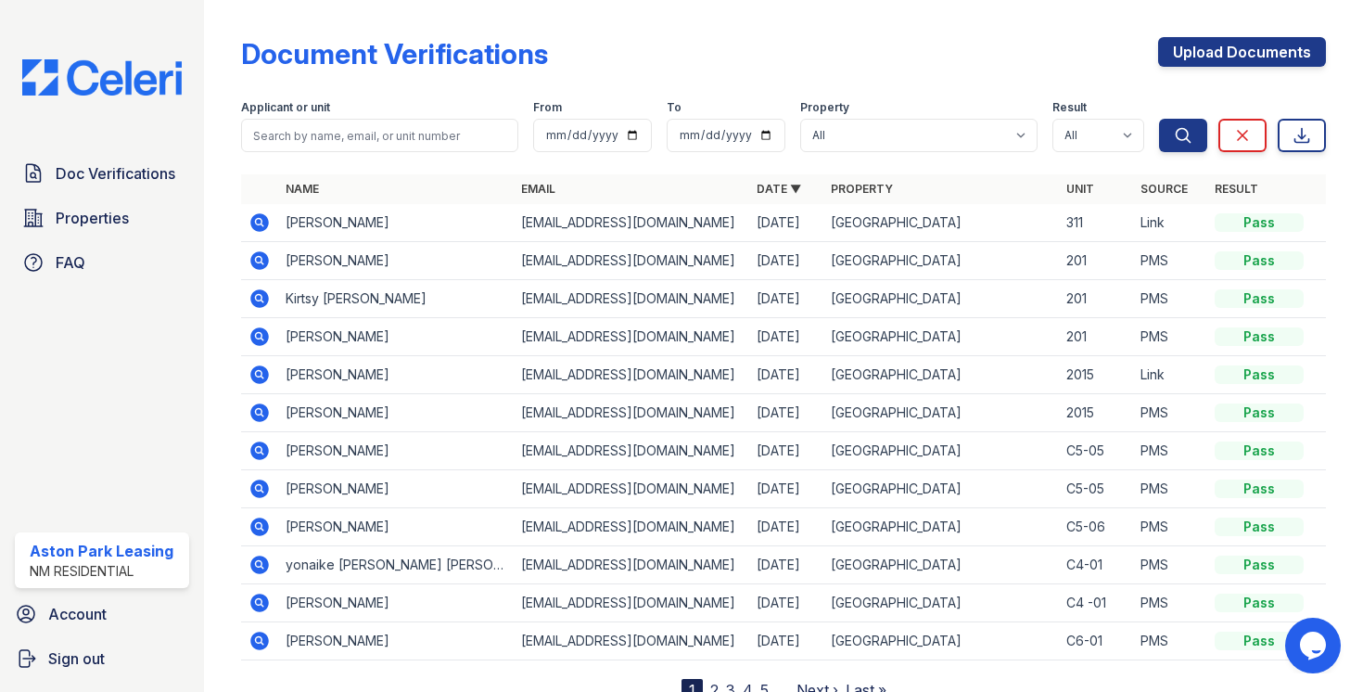
click at [262, 299] on icon at bounding box center [259, 298] width 19 height 19
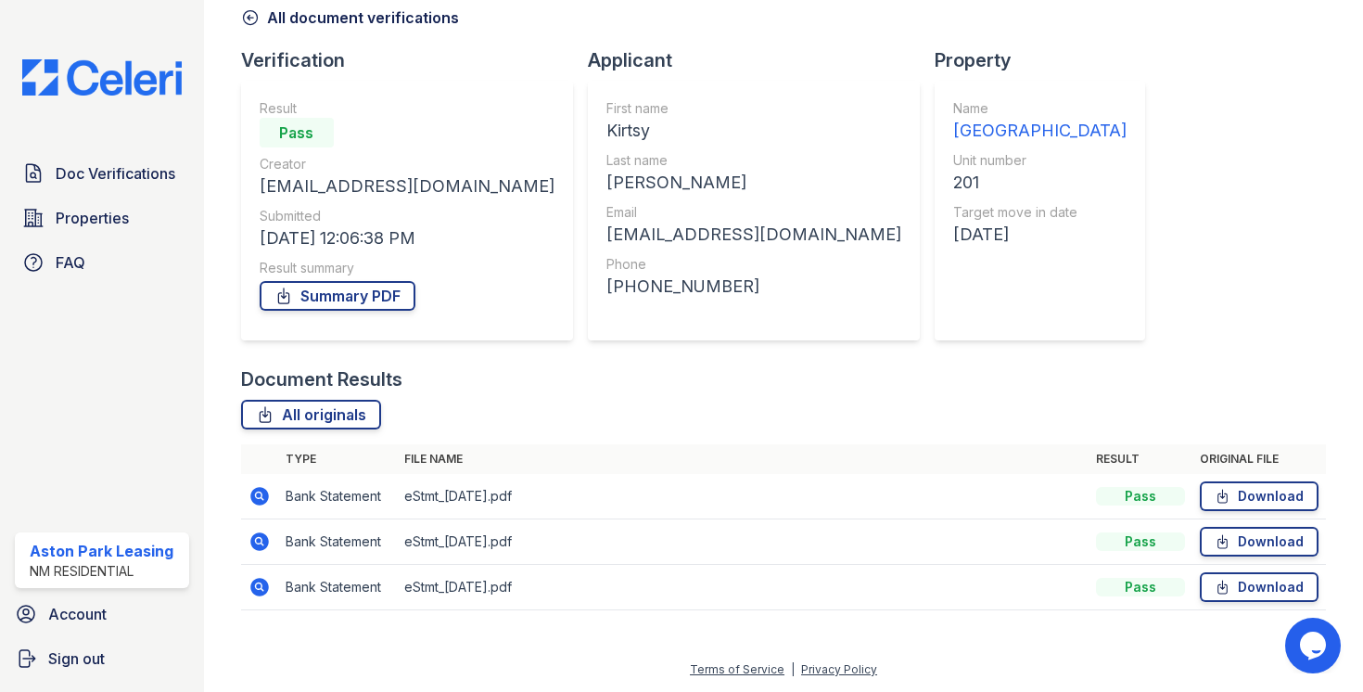
scroll to position [89, 0]
click at [1268, 496] on link "Download" at bounding box center [1259, 497] width 119 height 30
click at [1262, 540] on link "Download" at bounding box center [1259, 543] width 119 height 30
click at [1239, 577] on link "Download" at bounding box center [1259, 588] width 119 height 30
click at [134, 70] on img at bounding box center [101, 77] width 189 height 36
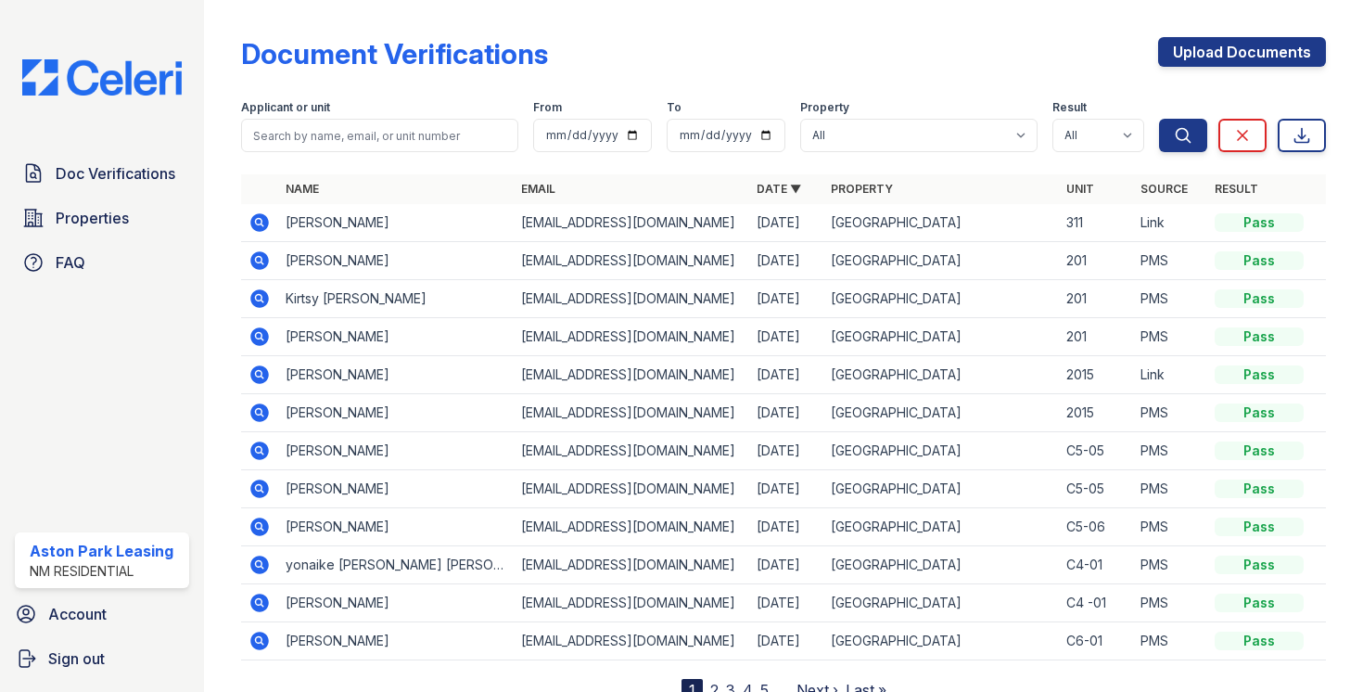
click at [261, 252] on icon at bounding box center [259, 260] width 19 height 19
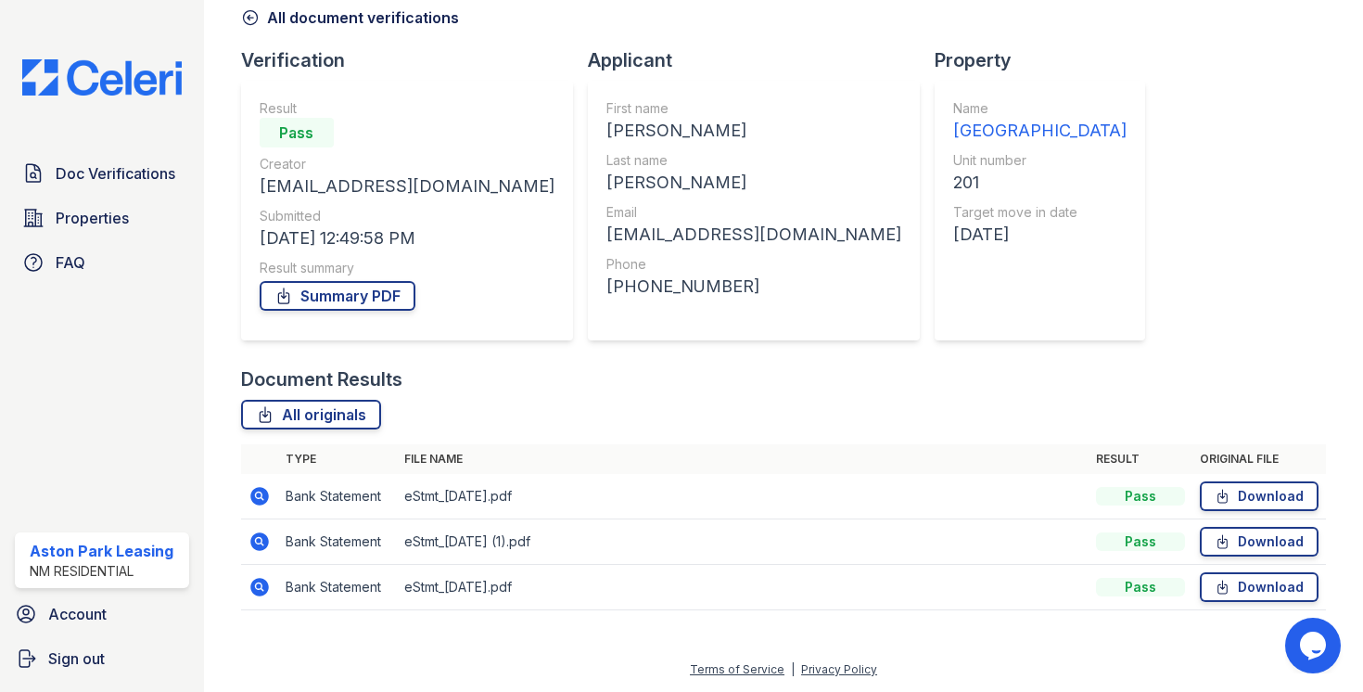
scroll to position [89, 0]
click at [1243, 506] on link "Download" at bounding box center [1259, 497] width 119 height 30
click at [1233, 497] on link "Download" at bounding box center [1259, 497] width 119 height 30
click at [242, 25] on icon at bounding box center [250, 18] width 19 height 19
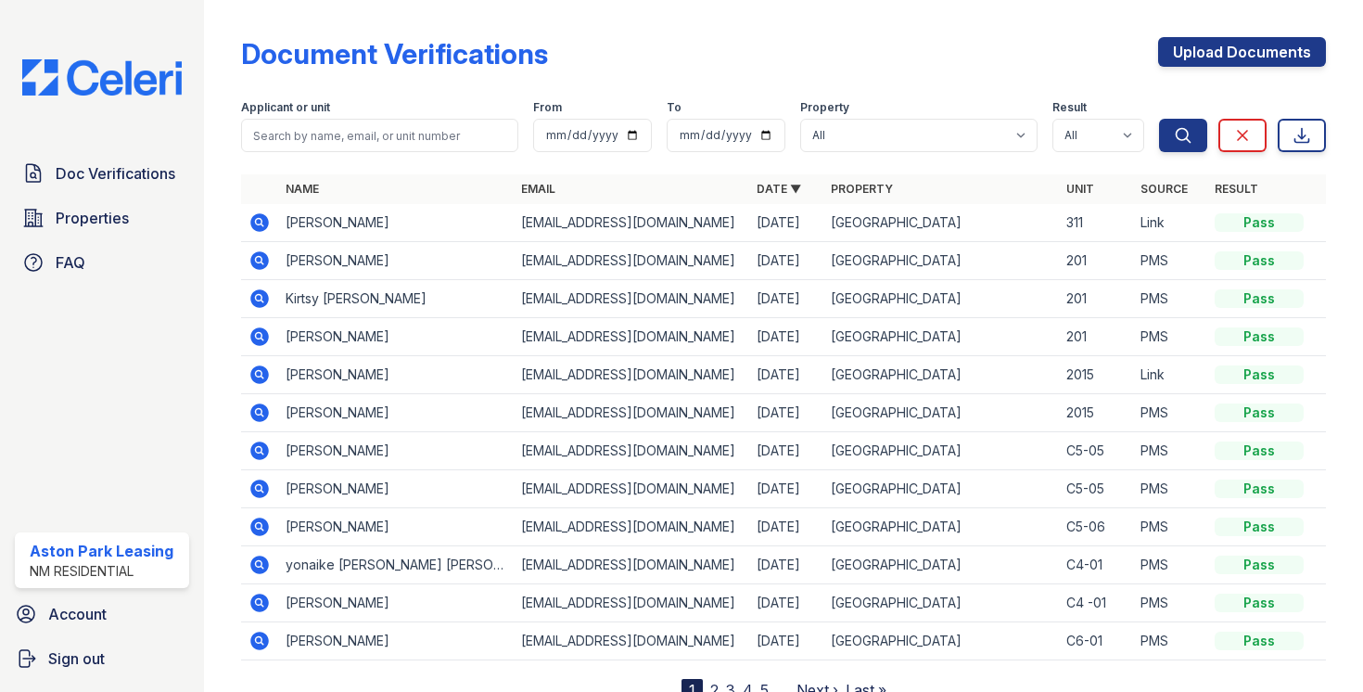
click at [262, 372] on icon at bounding box center [259, 374] width 19 height 19
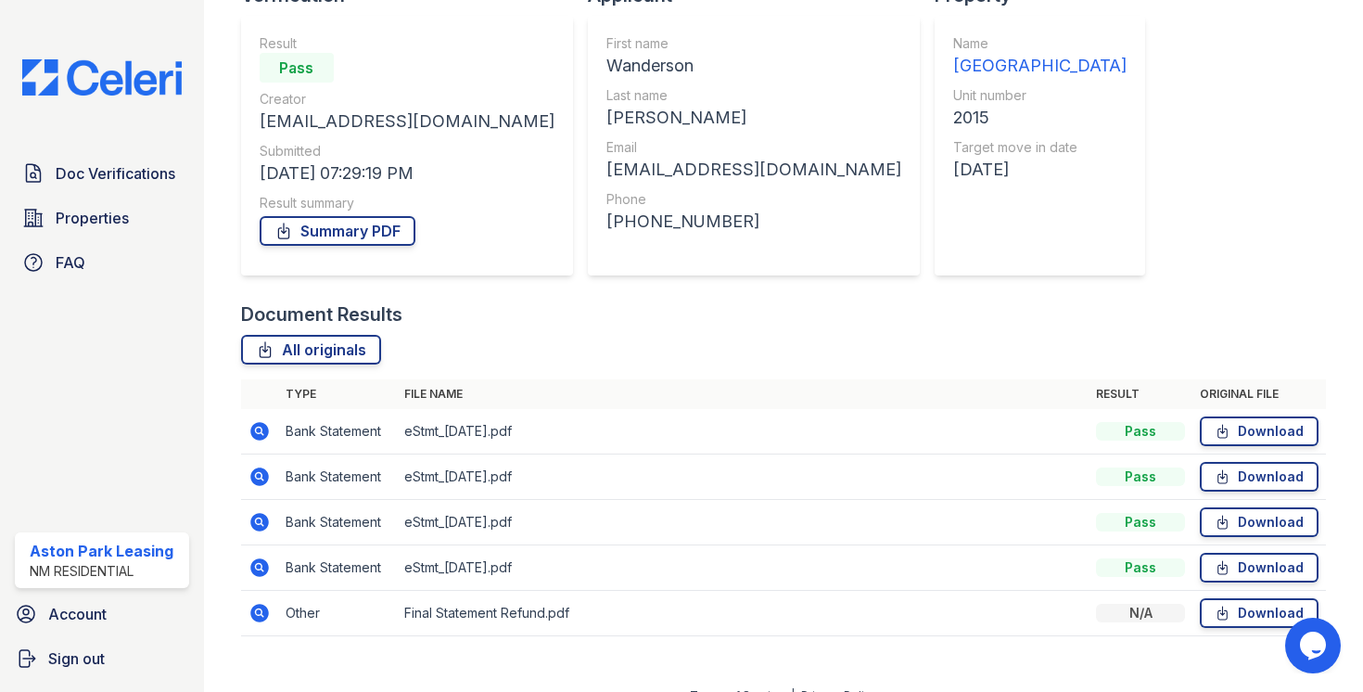
scroll to position [159, 0]
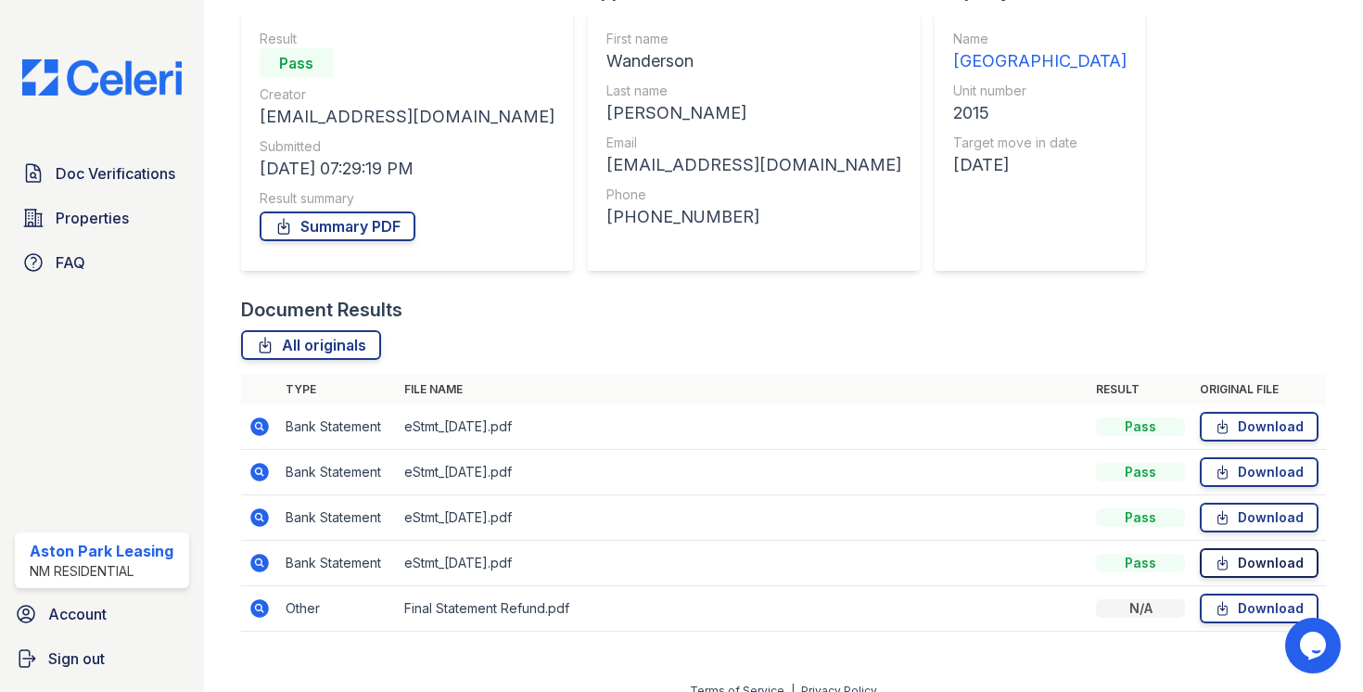
click at [1216, 568] on icon at bounding box center [1223, 563] width 16 height 19
click at [1218, 521] on icon at bounding box center [1222, 517] width 9 height 13
click at [1284, 524] on link "Download" at bounding box center [1259, 518] width 119 height 30
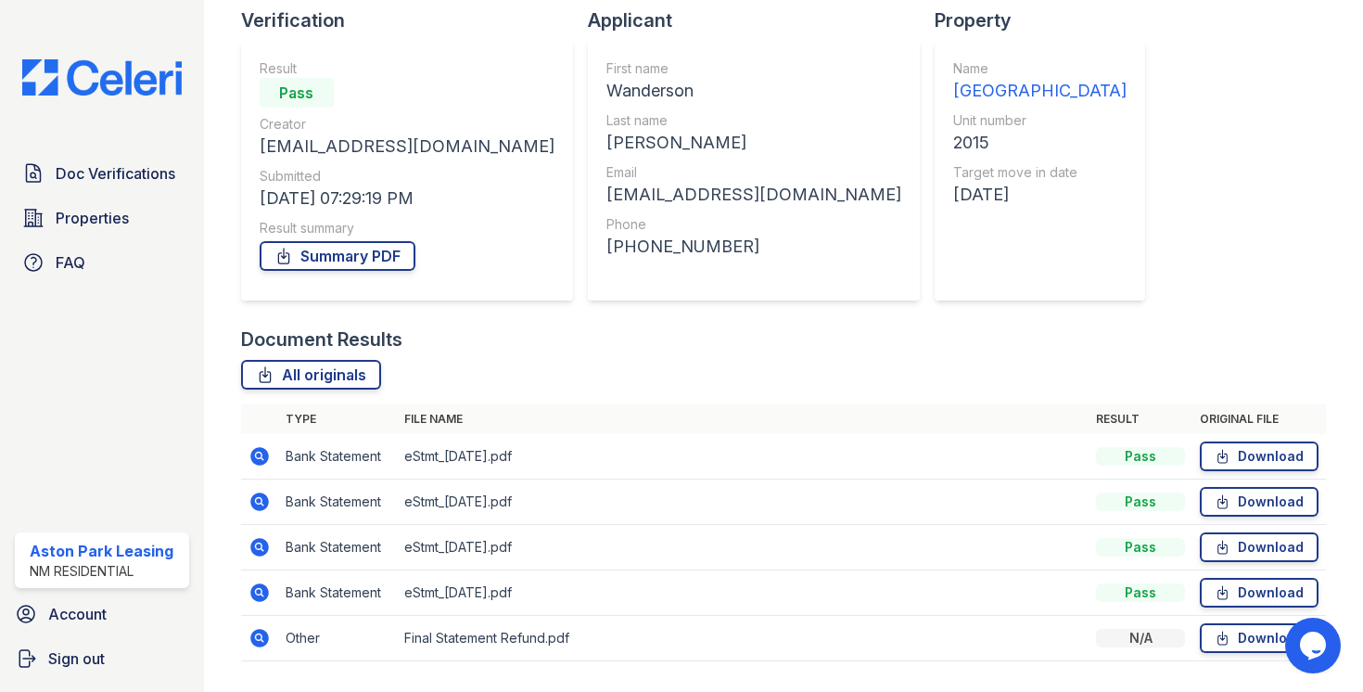
scroll to position [181, 0]
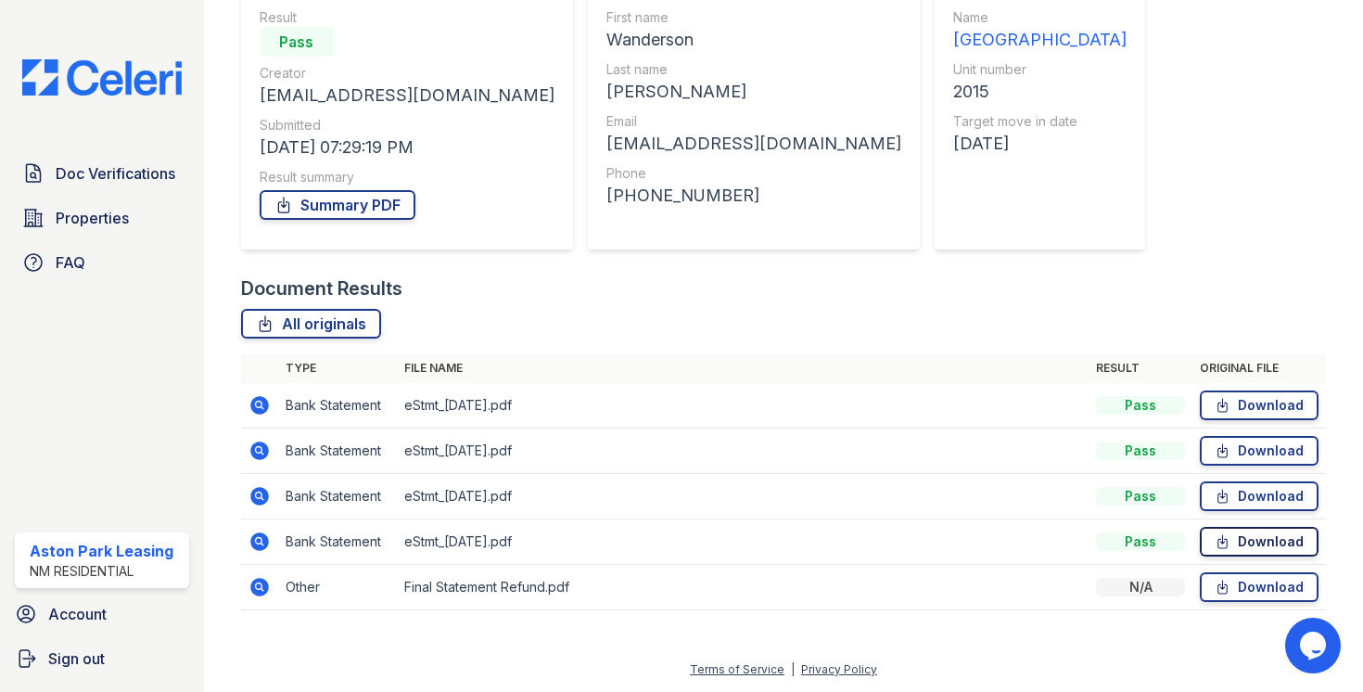
click at [1269, 548] on link "Download" at bounding box center [1259, 542] width 119 height 30
click at [1218, 539] on icon at bounding box center [1222, 541] width 9 height 13
click at [1236, 408] on link "Download" at bounding box center [1259, 405] width 119 height 30
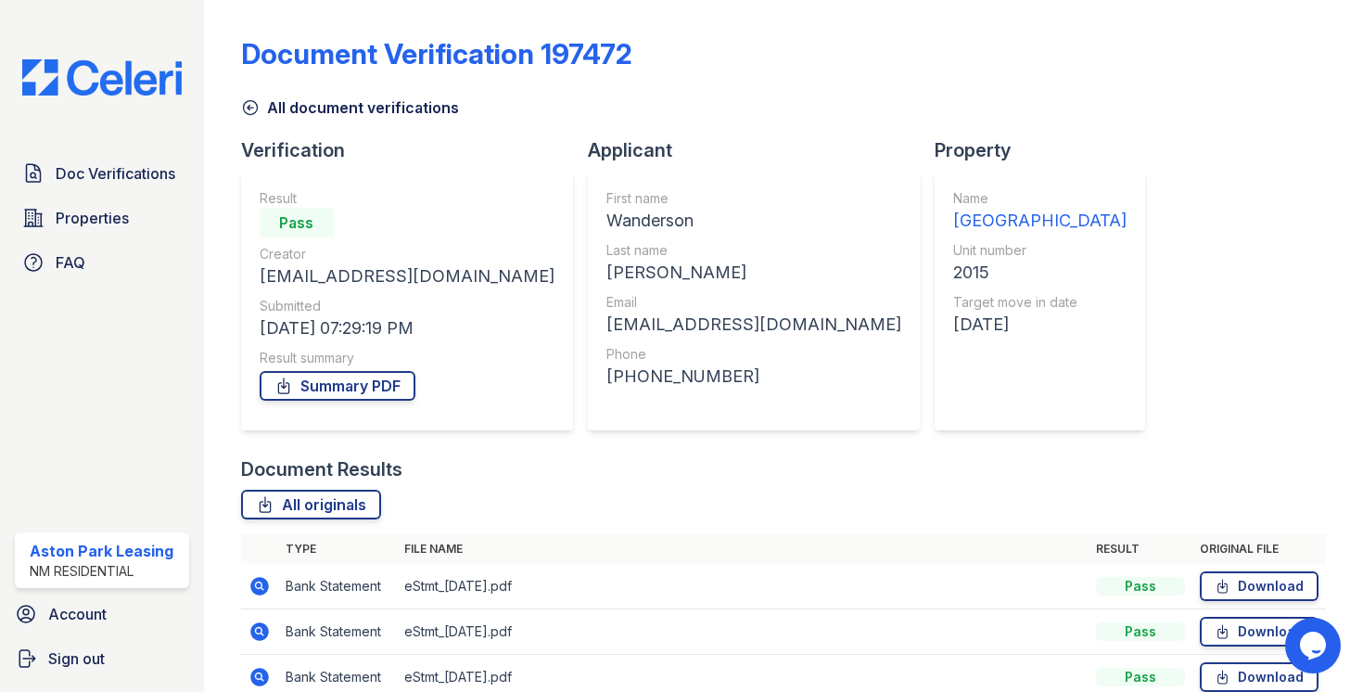
click at [263, 105] on link "All document verifications" at bounding box center [350, 107] width 218 height 22
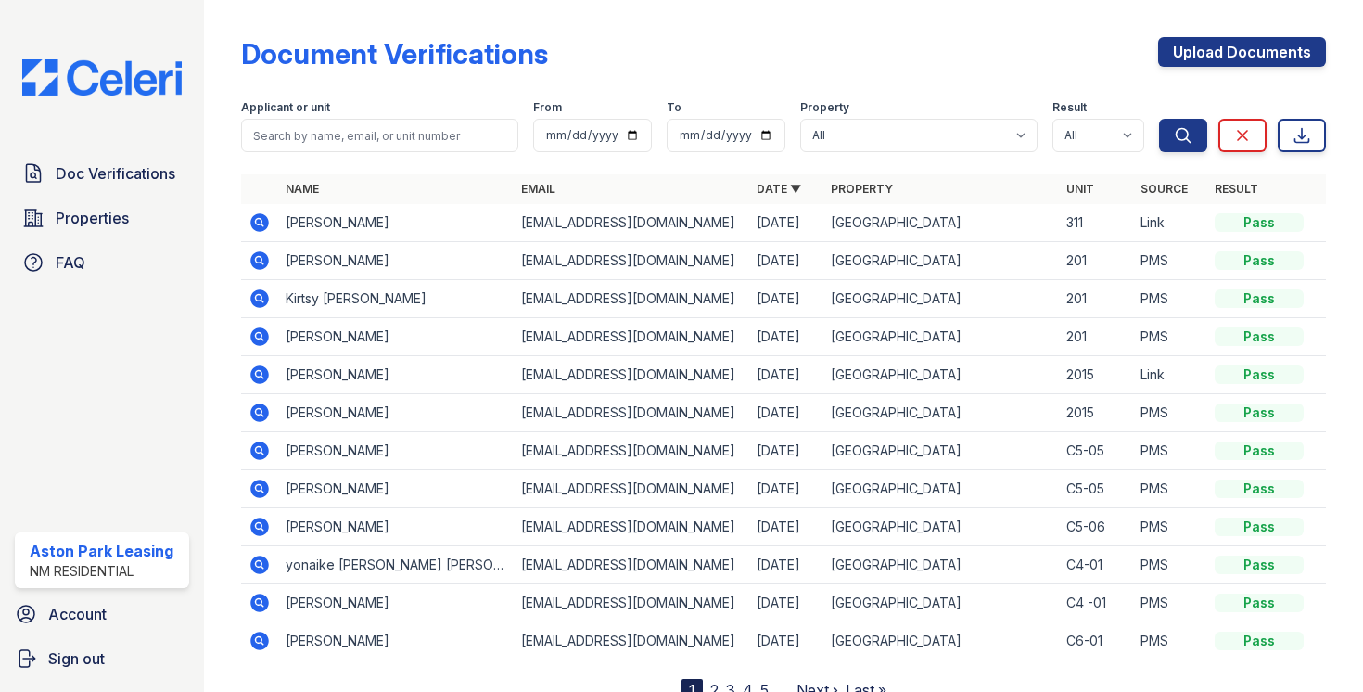
click at [278, 218] on td "Marjorie Lopez" at bounding box center [396, 223] width 236 height 38
click at [266, 221] on icon at bounding box center [259, 222] width 19 height 19
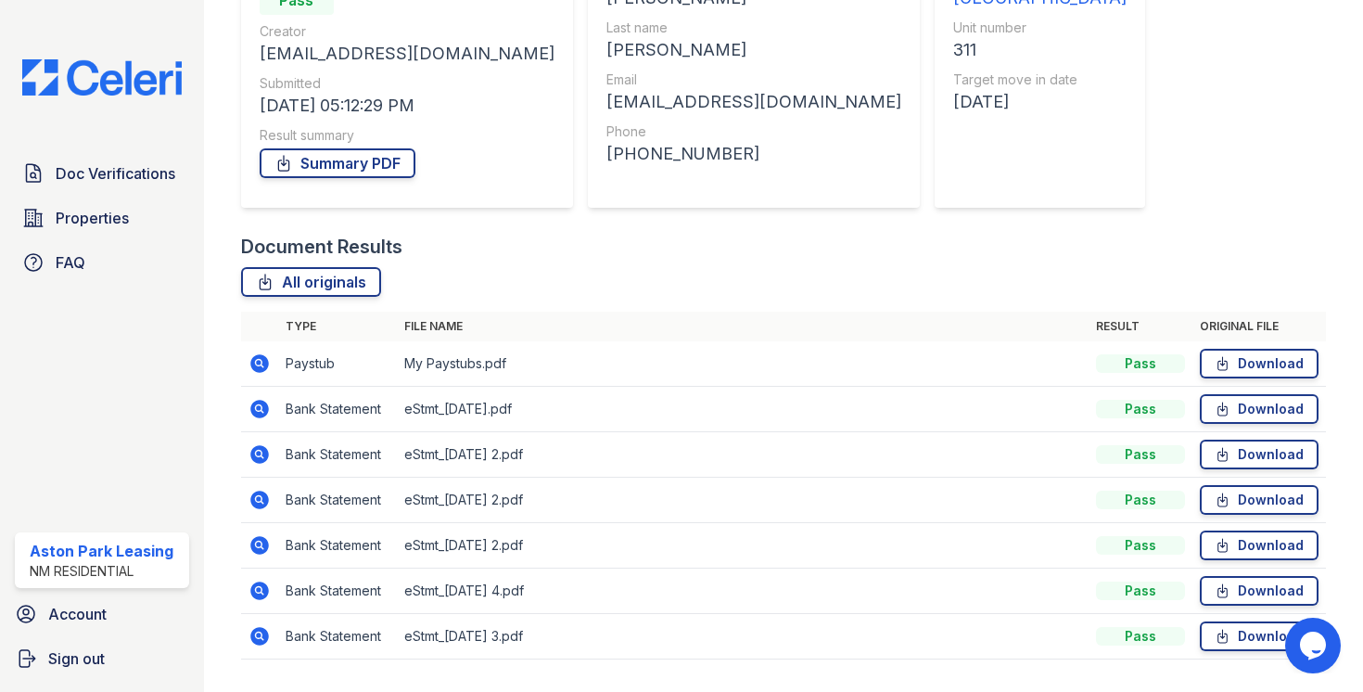
scroll to position [272, 0]
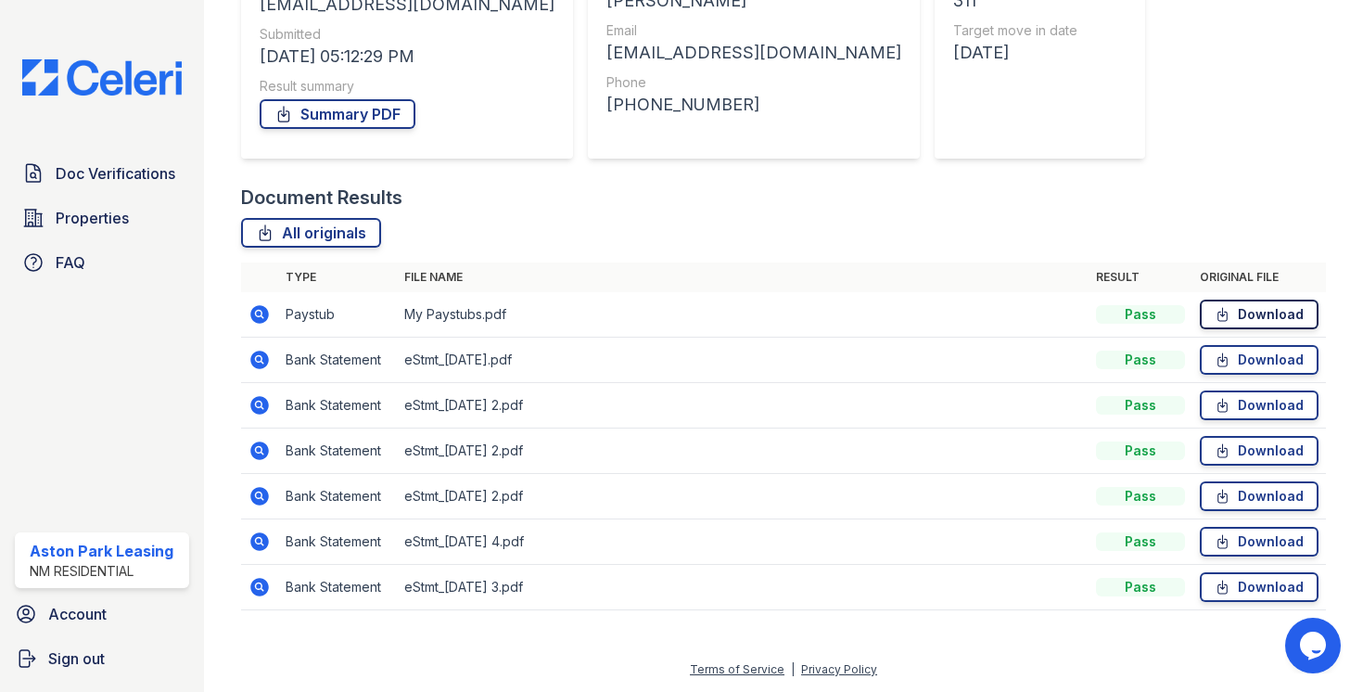
click at [1238, 312] on link "Download" at bounding box center [1259, 315] width 119 height 30
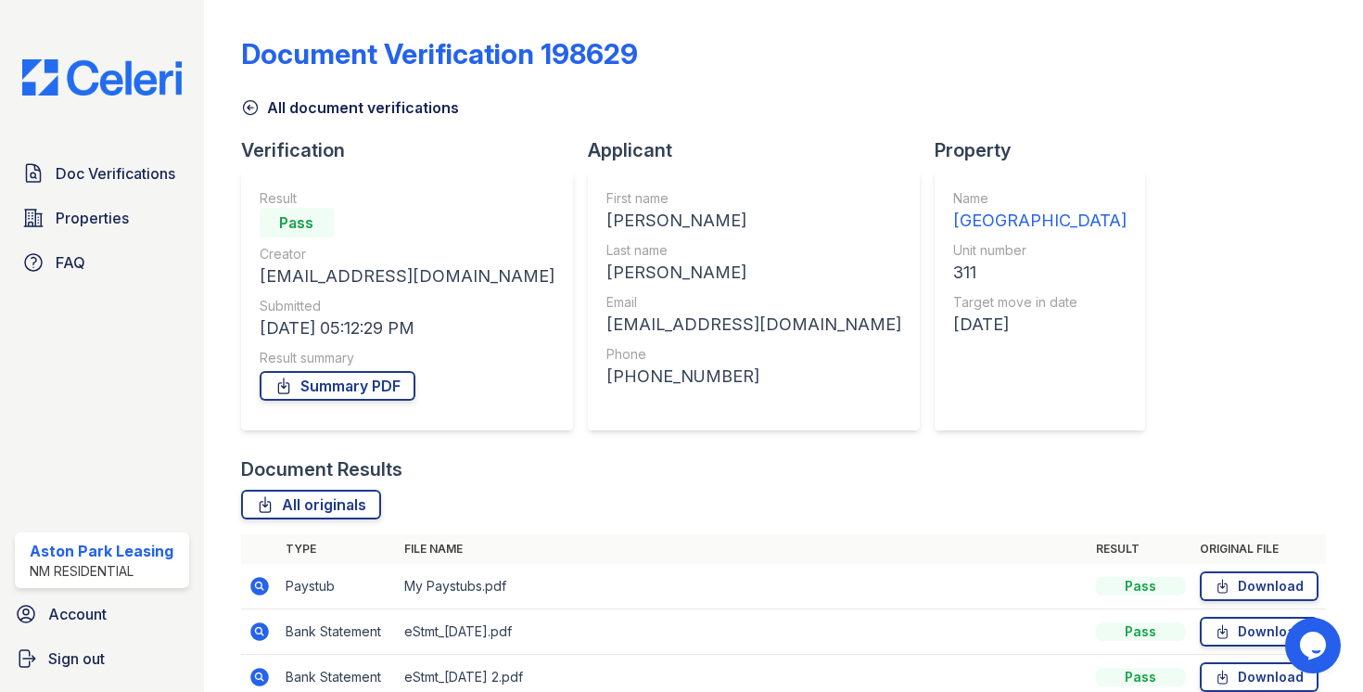
click at [244, 111] on icon at bounding box center [250, 108] width 14 height 14
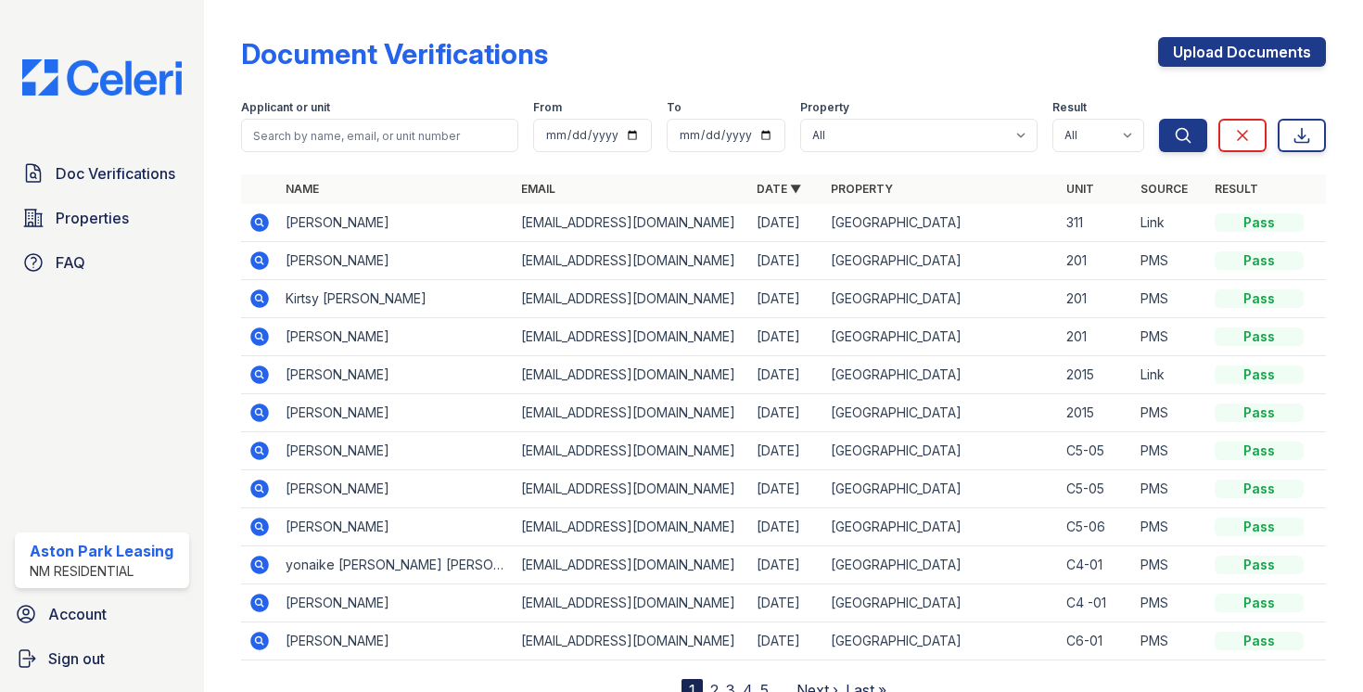
click at [272, 334] on td at bounding box center [259, 337] width 37 height 38
click at [260, 334] on icon at bounding box center [258, 335] width 5 height 5
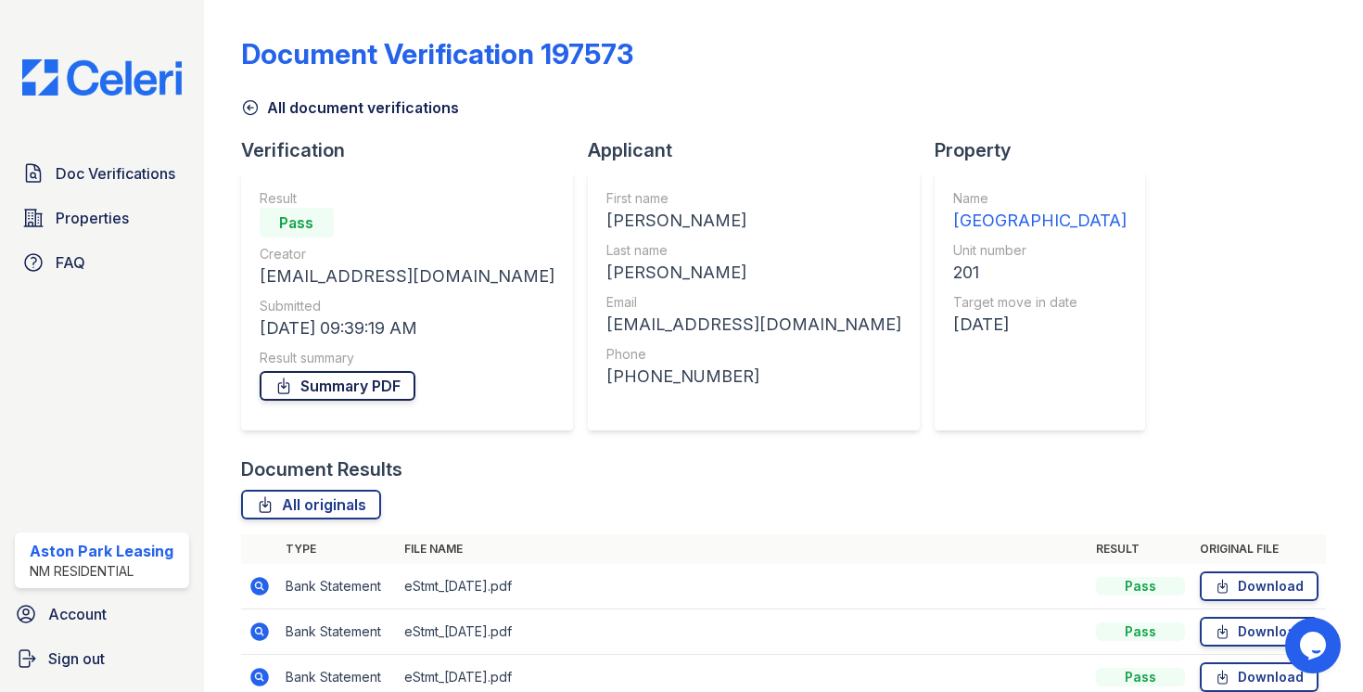
click at [315, 389] on link "Summary PDF" at bounding box center [338, 386] width 156 height 30
click at [254, 100] on icon at bounding box center [250, 107] width 19 height 19
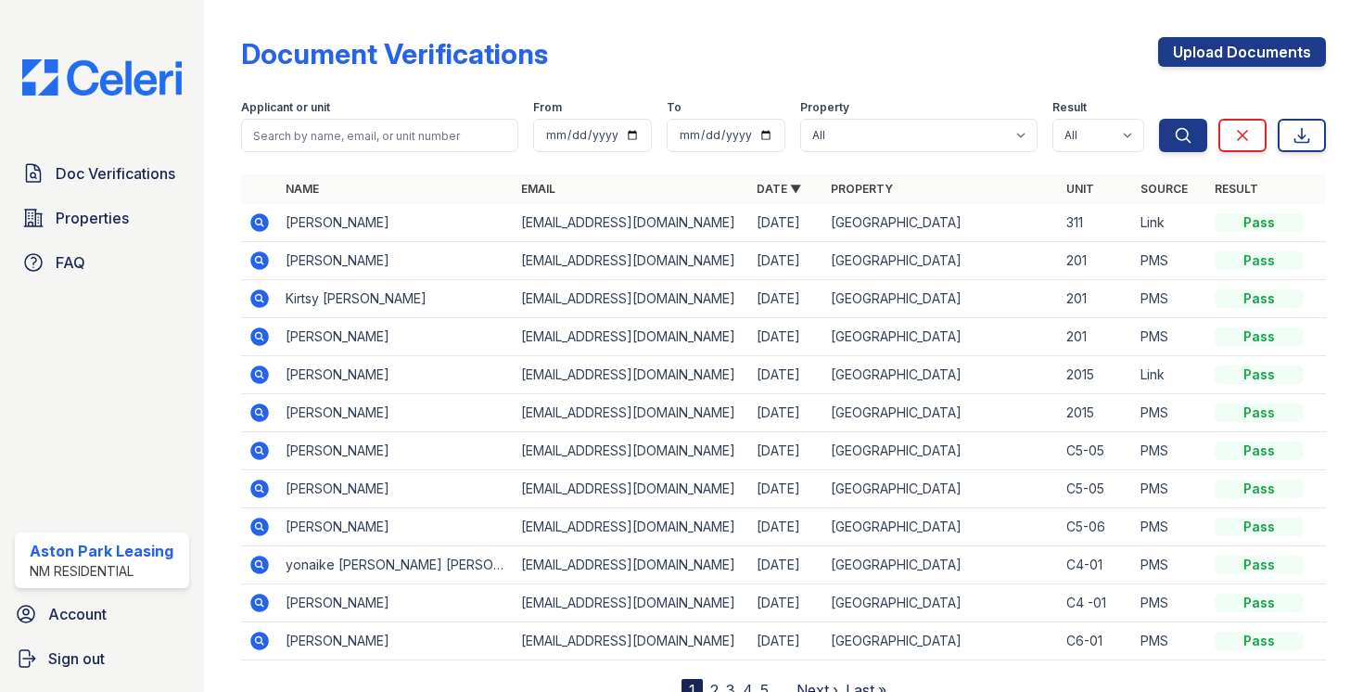
click at [260, 295] on icon at bounding box center [260, 298] width 22 height 22
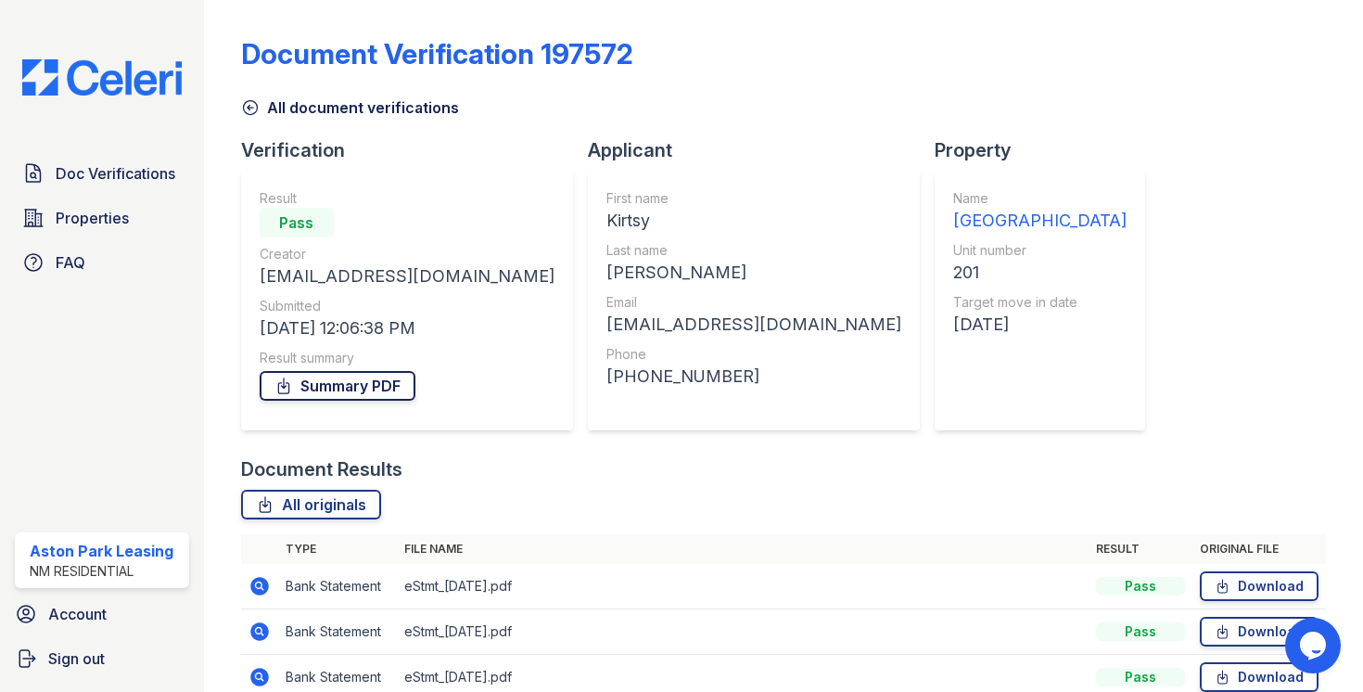
click at [403, 387] on link "Summary PDF" at bounding box center [338, 386] width 156 height 30
click at [255, 112] on icon at bounding box center [250, 107] width 19 height 19
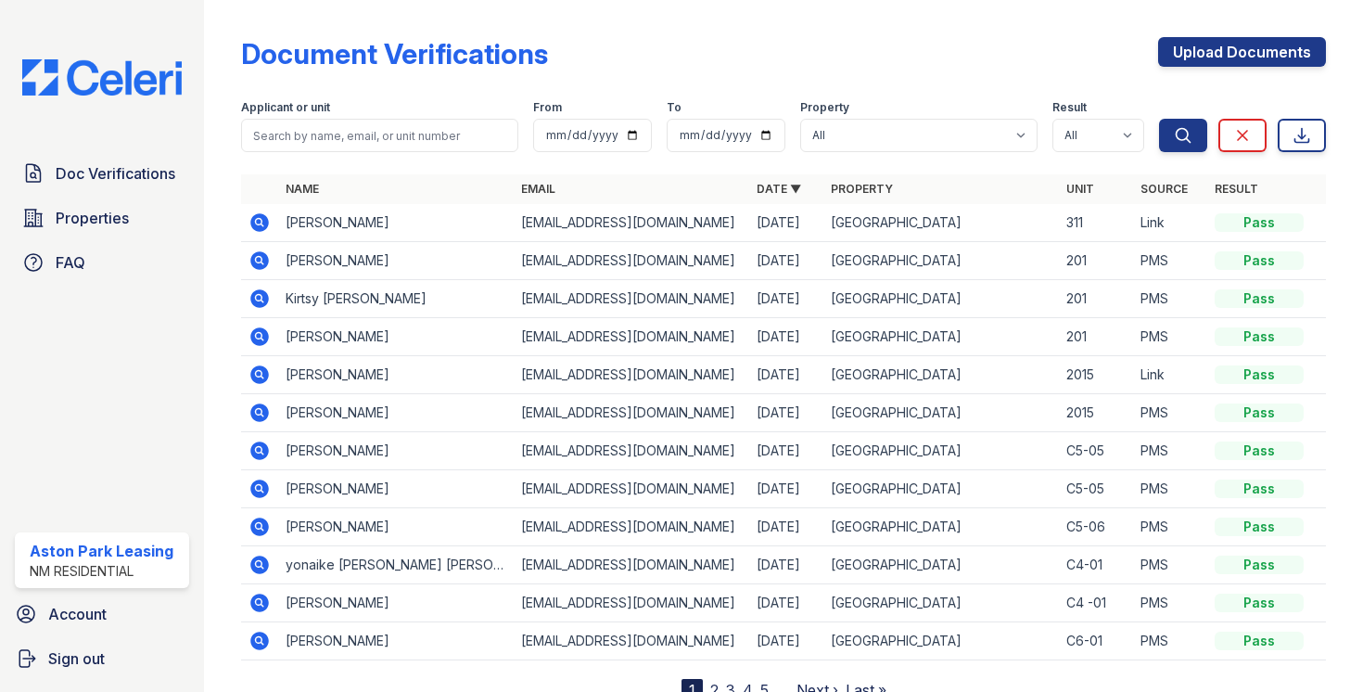
click at [266, 260] on icon at bounding box center [259, 260] width 19 height 19
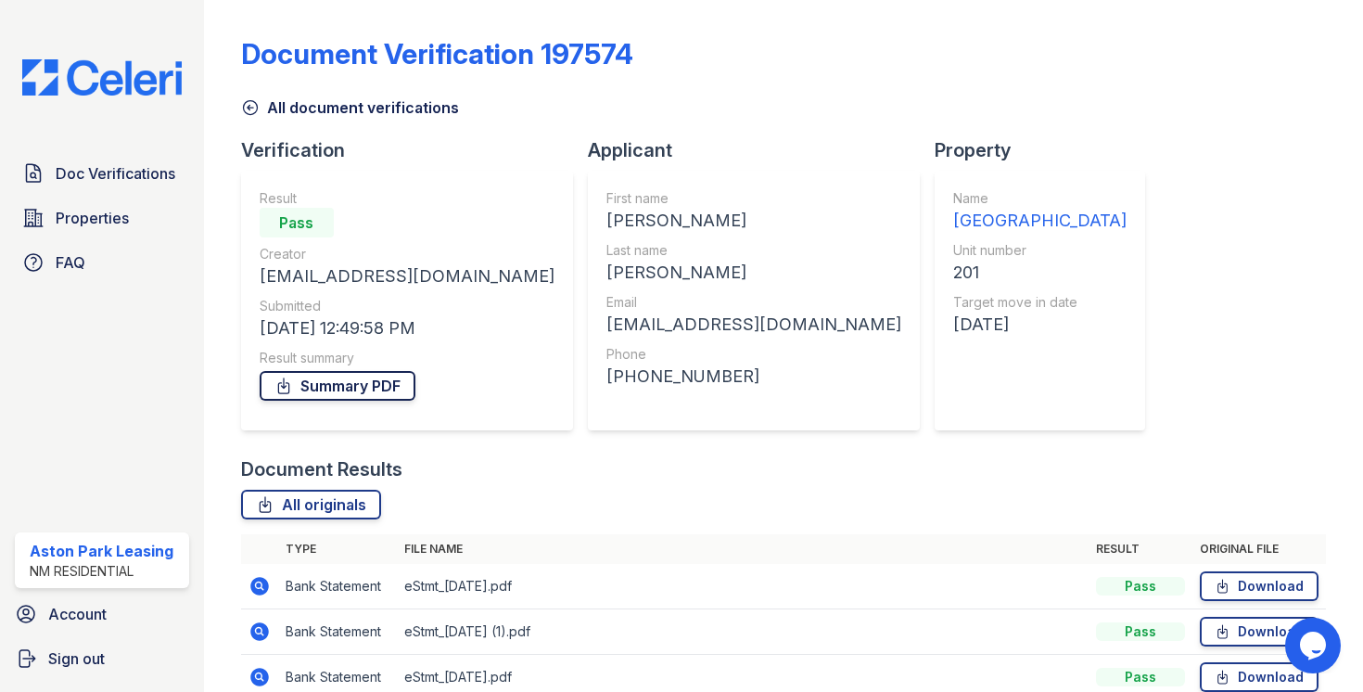
click at [396, 377] on link "Summary PDF" at bounding box center [338, 386] width 156 height 30
